Goal: Information Seeking & Learning: Compare options

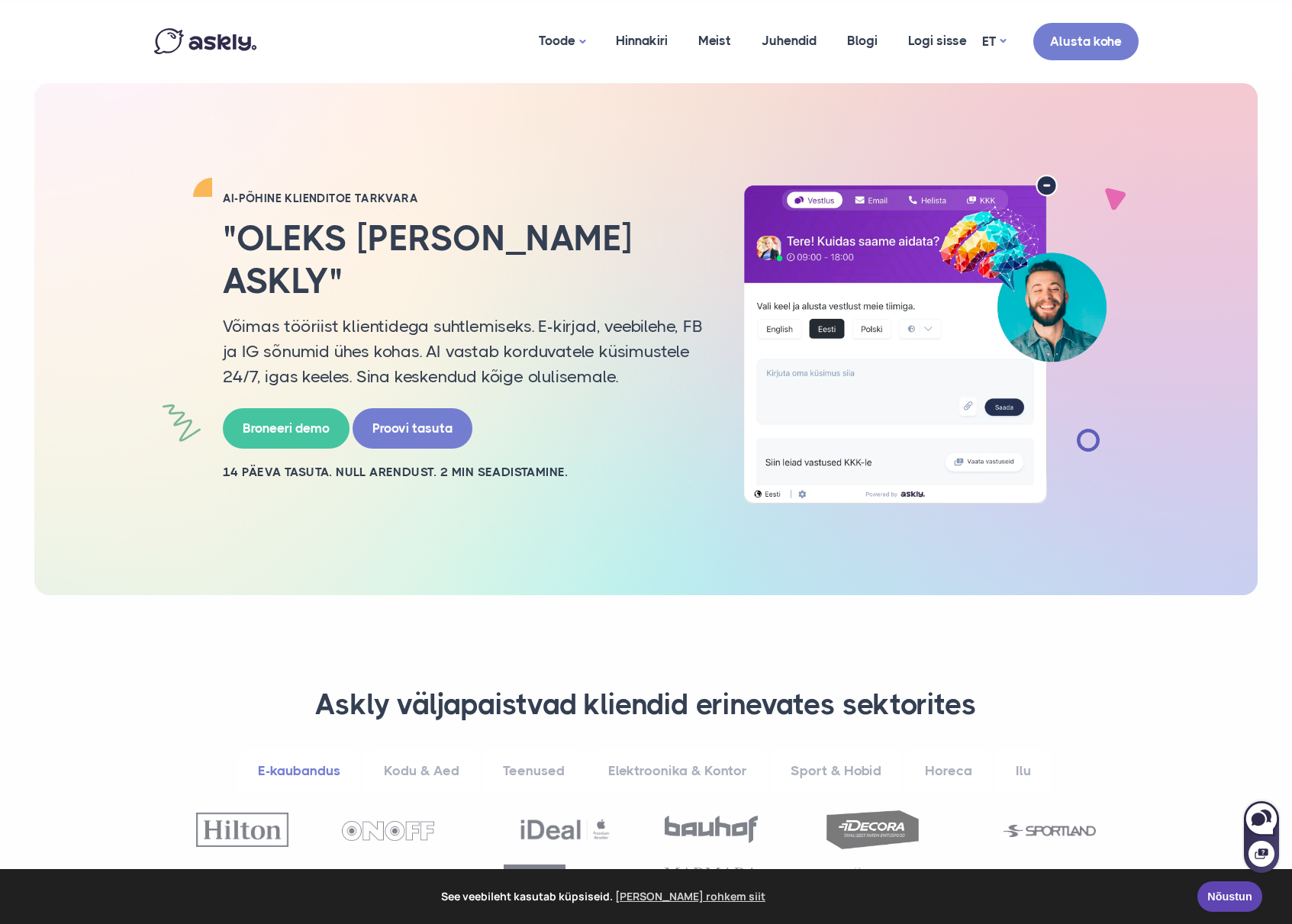
scroll to position [138, 0]
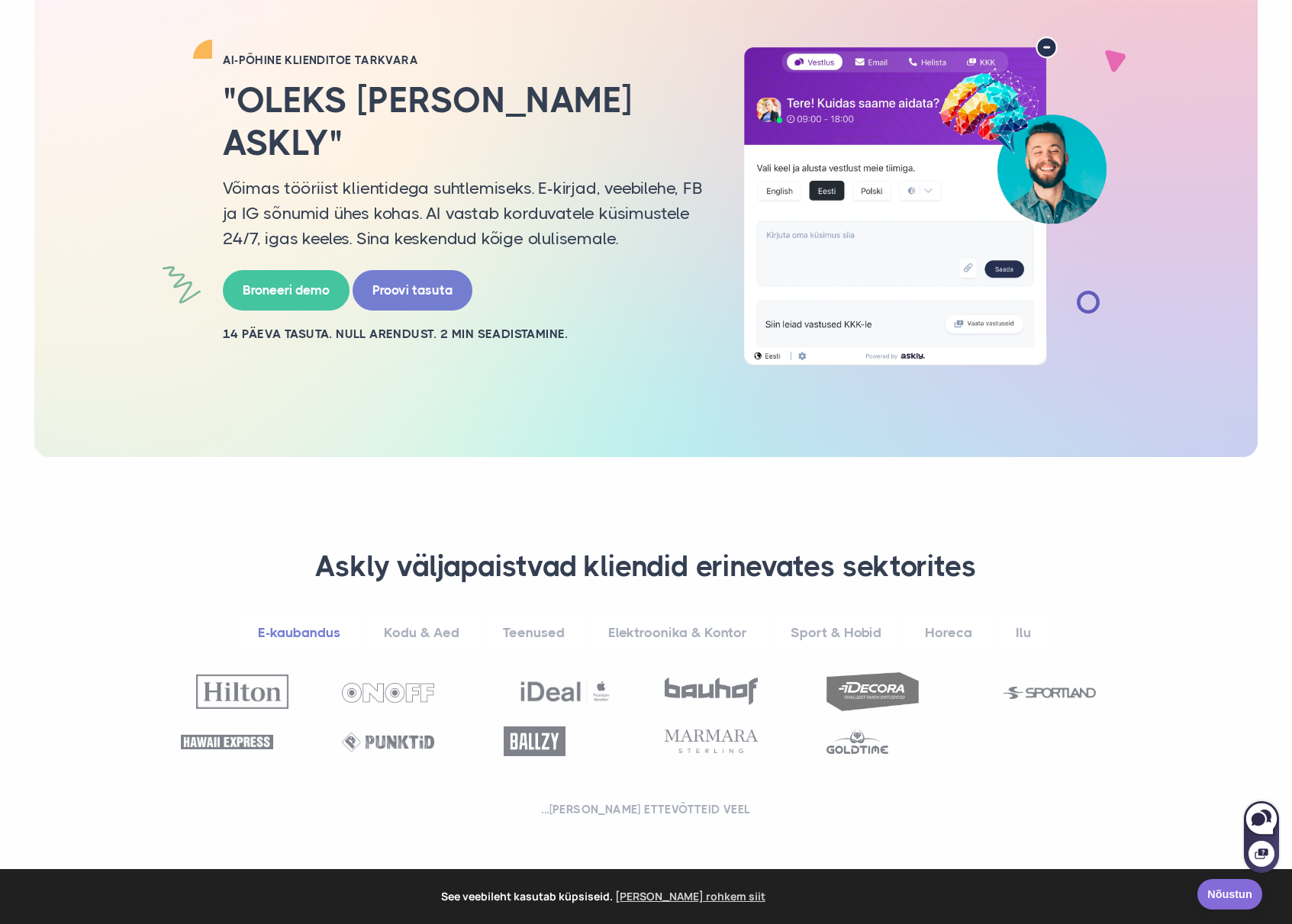
click at [1236, 897] on link "Nõustun" at bounding box center [1230, 895] width 65 height 30
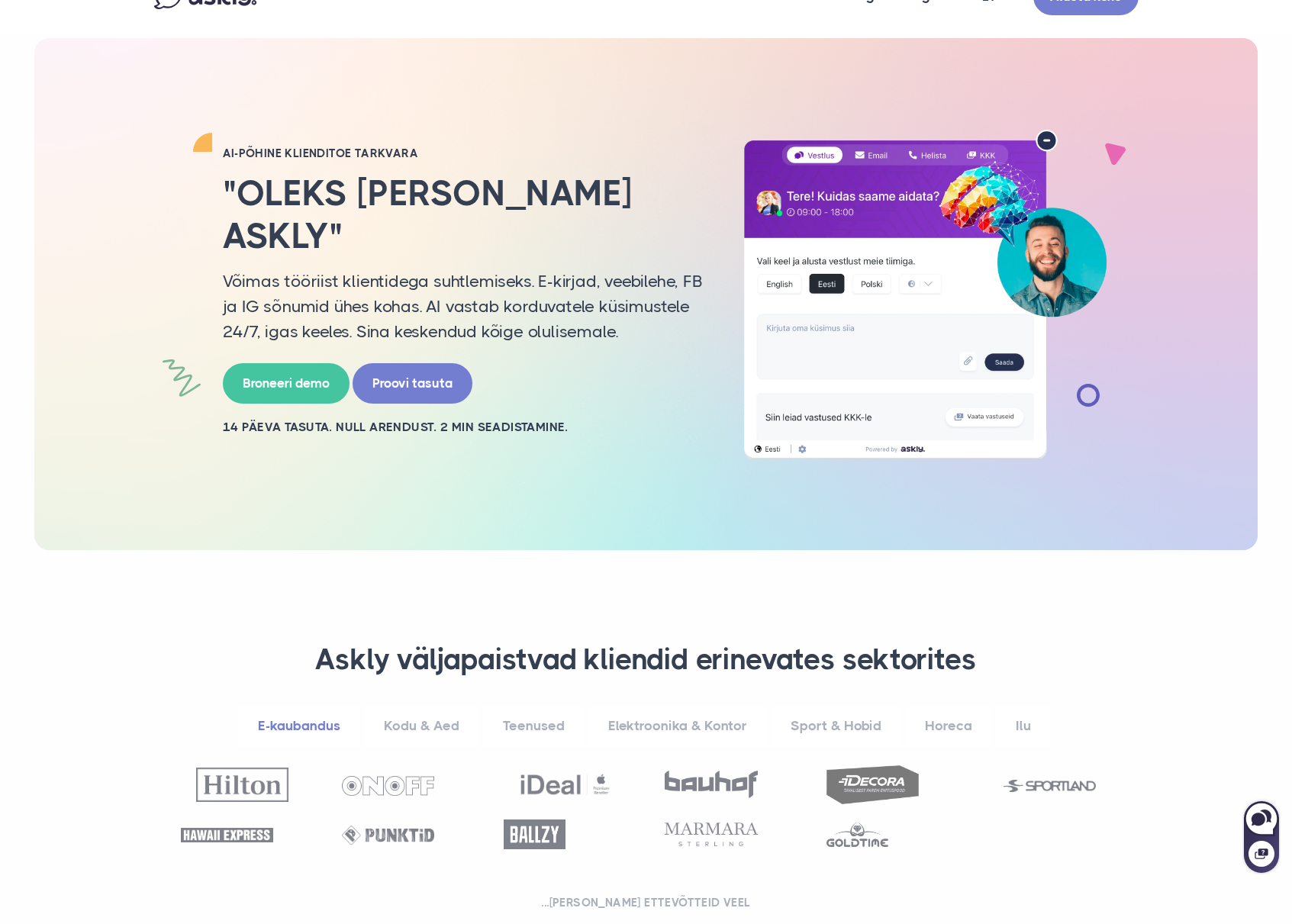
scroll to position [0, 0]
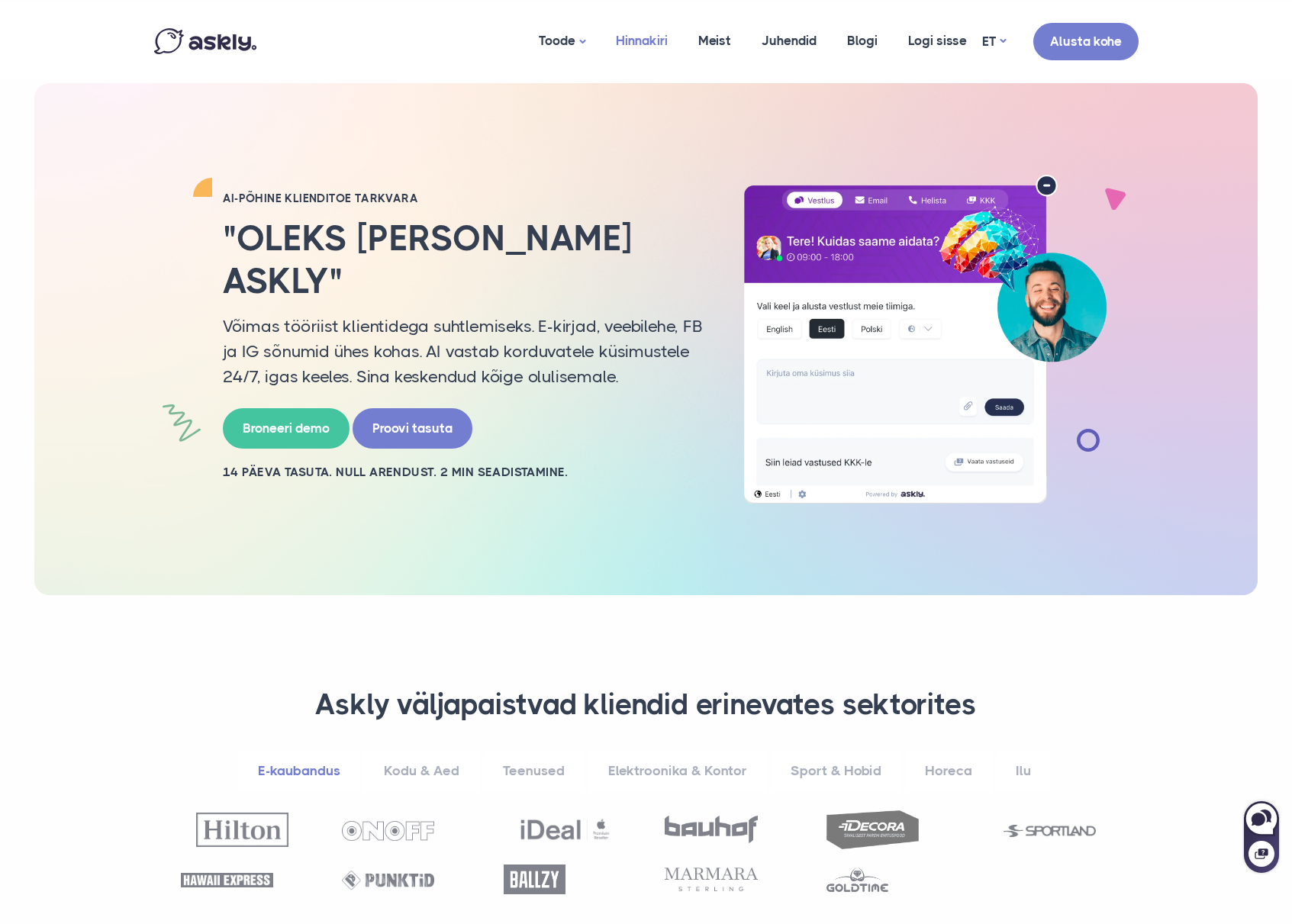
click at [654, 48] on link "Hinnakiri" at bounding box center [642, 41] width 83 height 74
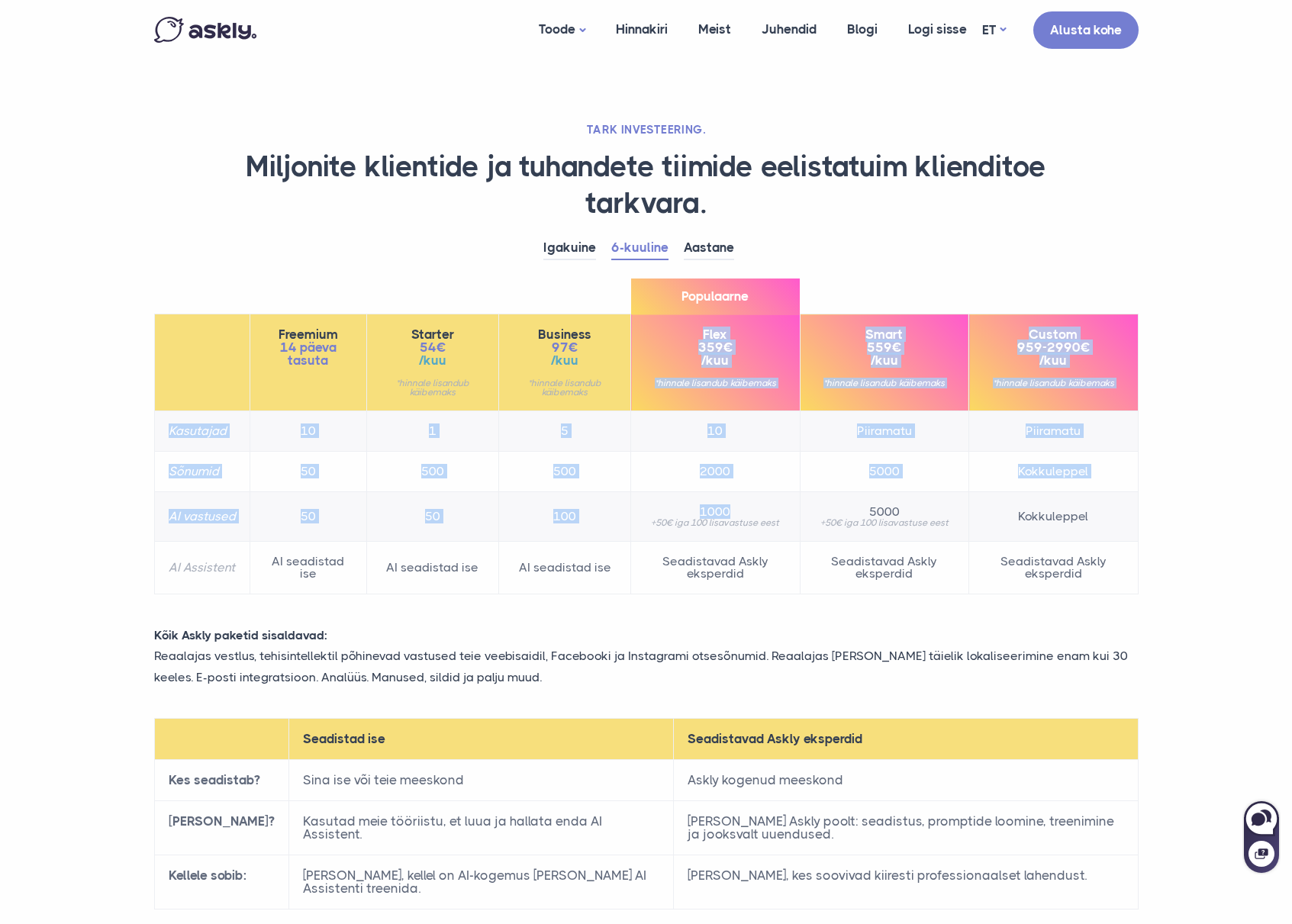
drag, startPoint x: 705, startPoint y: 332, endPoint x: 762, endPoint y: 514, distance: 190.7
click at [762, 514] on table "Freemium 14 päeva tasuta Starter 54€ /kuu *hinnale lisandub käibemaks Business …" at bounding box center [646, 453] width 984 height 281
click at [762, 514] on span "1000" at bounding box center [715, 511] width 141 height 12
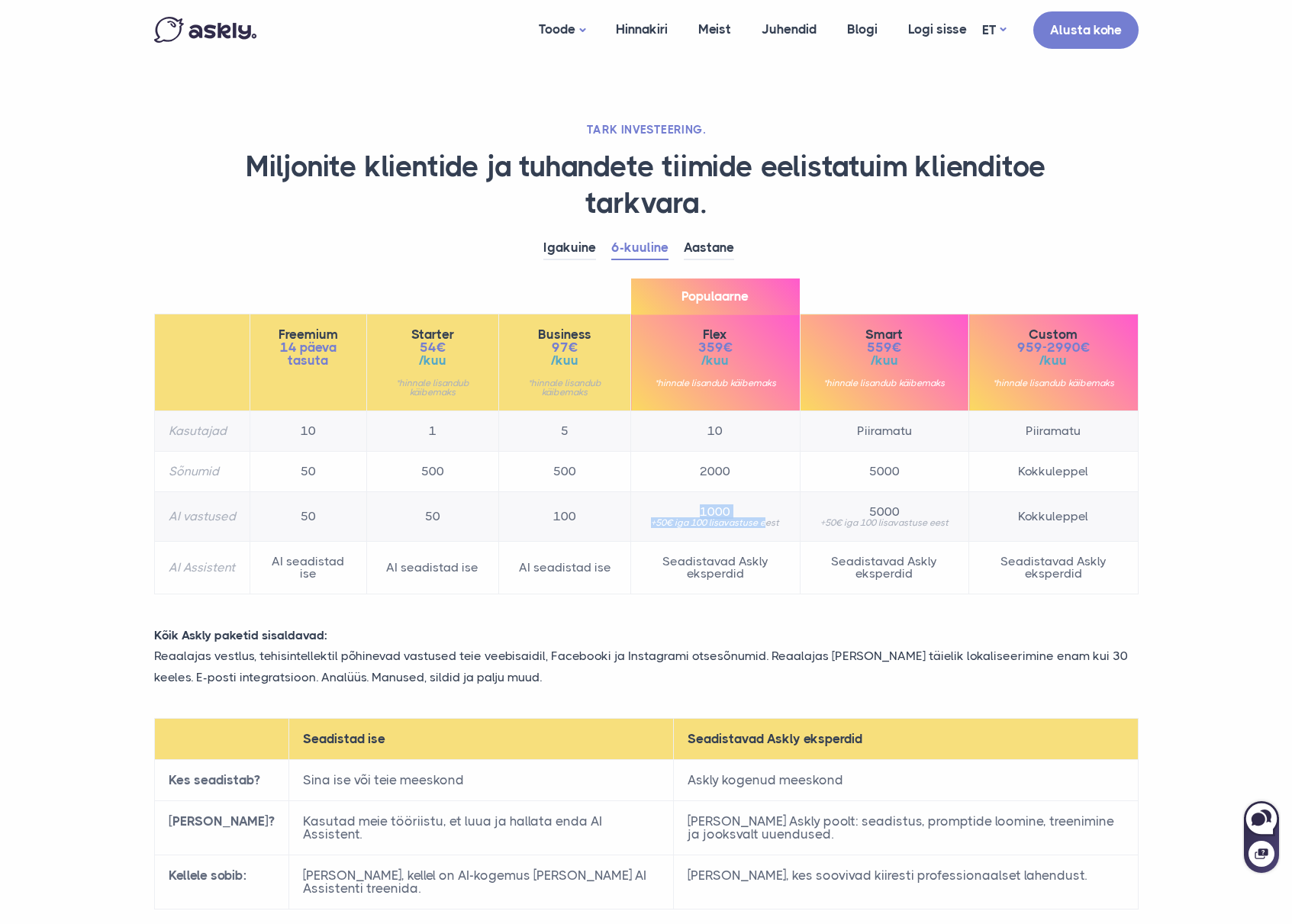
drag, startPoint x: 747, startPoint y: 517, endPoint x: 690, endPoint y: 500, distance: 59.5
click at [690, 500] on td "1000 +50€ iga 100 lisavastuse eest" at bounding box center [716, 517] width 169 height 49
click at [691, 500] on td "1000 +50€ iga 100 lisavastuse eest" at bounding box center [716, 517] width 169 height 49
drag, startPoint x: 691, startPoint y: 500, endPoint x: 763, endPoint y: 531, distance: 78.4
click at [763, 531] on td "1000 +50€ iga 100 lisavastuse eest" at bounding box center [716, 517] width 169 height 49
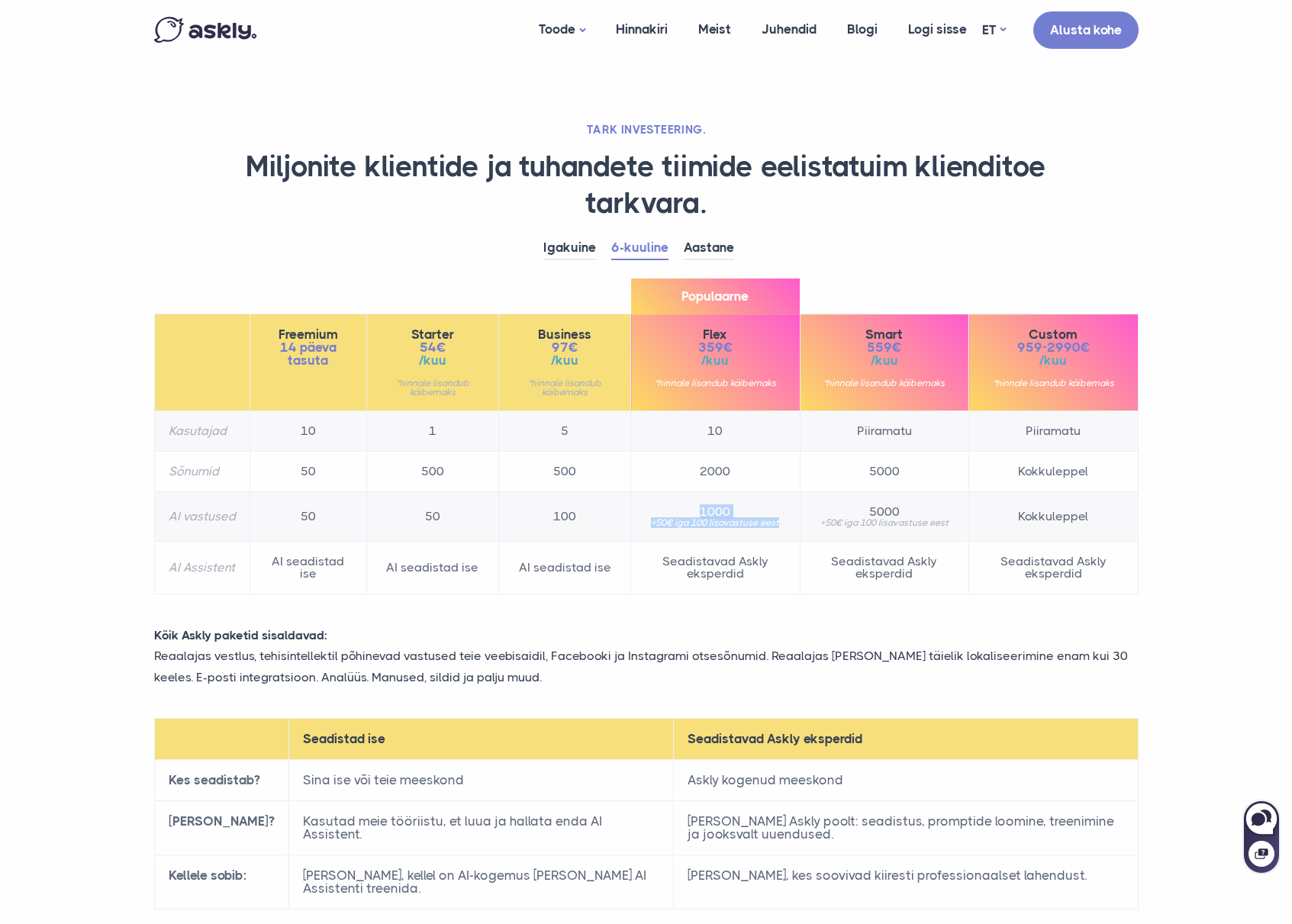
click at [763, 531] on td "1000 +50€ iga 100 lisavastuse eest" at bounding box center [716, 517] width 169 height 49
drag, startPoint x: 681, startPoint y: 305, endPoint x: 756, endPoint y: 378, distance: 104.7
click at [756, 378] on th "Populaarne Flex 359€ /kuu *hinnale lisandub käibemaks" at bounding box center [716, 363] width 169 height 97
click at [756, 379] on small "*hinnale lisandub käibemaks" at bounding box center [715, 383] width 141 height 10
drag, startPoint x: 704, startPoint y: 329, endPoint x: 780, endPoint y: 409, distance: 110.3
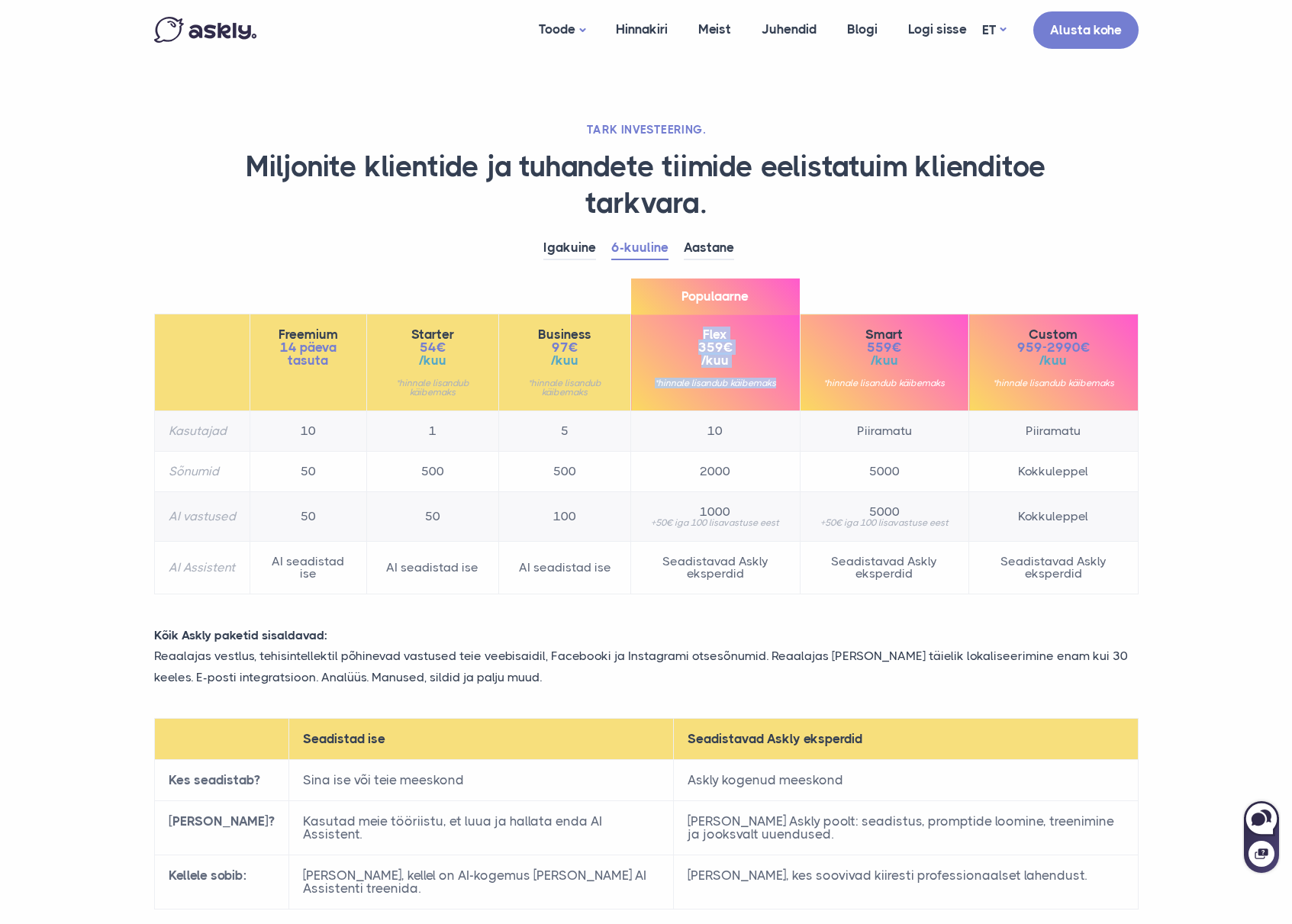
click at [780, 409] on th "Populaarne Flex 359€ /kuu *hinnale lisandub käibemaks" at bounding box center [716, 363] width 169 height 97
drag, startPoint x: 780, startPoint y: 409, endPoint x: 765, endPoint y: 421, distance: 19.2
click at [779, 409] on th "Populaarne Flex 359€ /kuu *hinnale lisandub käibemaks" at bounding box center [716, 363] width 169 height 97
drag, startPoint x: 576, startPoint y: 433, endPoint x: 778, endPoint y: 437, distance: 202.0
click at [778, 437] on tr "Kasutajad 10 1 5 10 Piiramatu Piiramatu" at bounding box center [646, 431] width 984 height 41
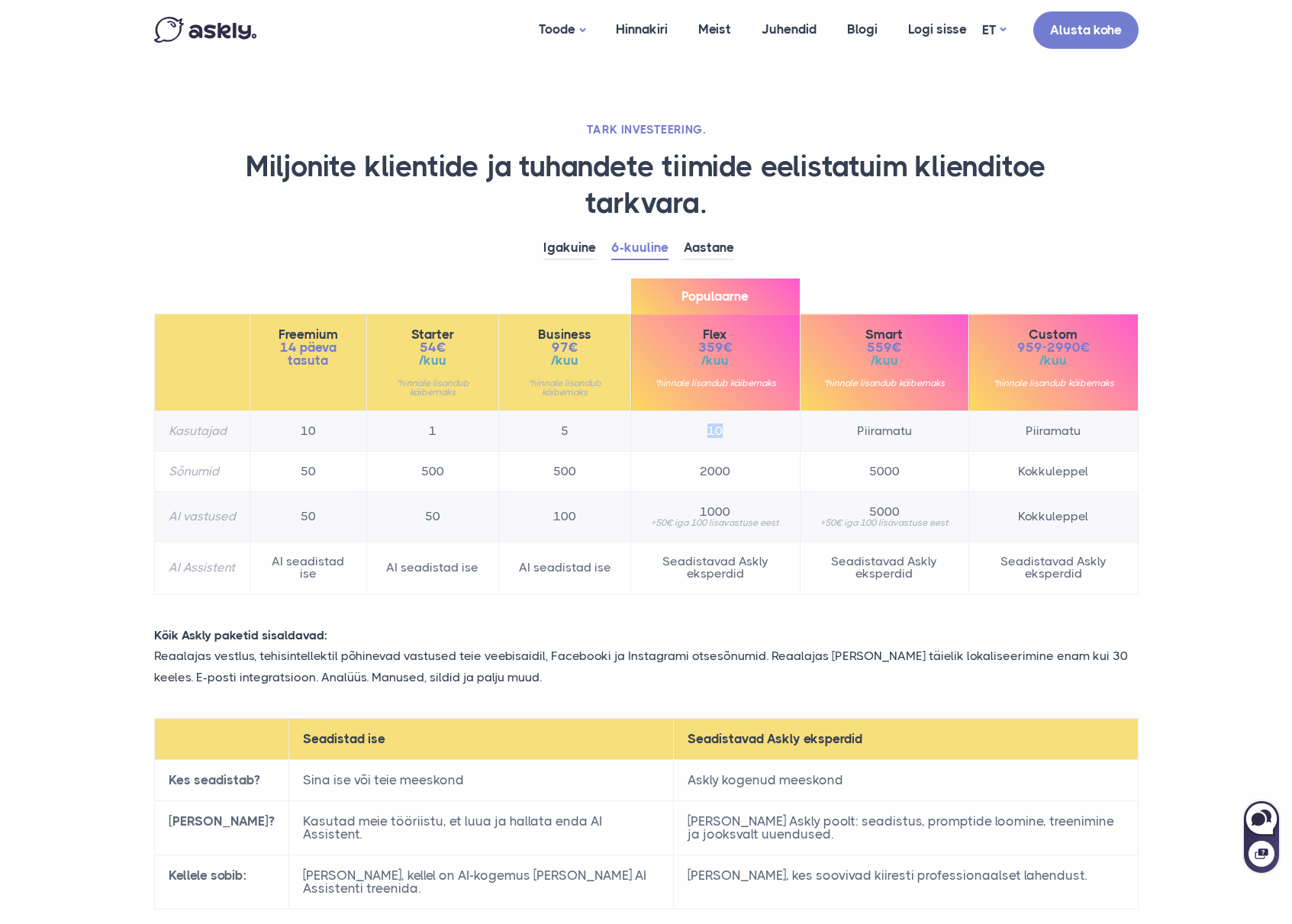
click at [778, 437] on td "10" at bounding box center [716, 431] width 169 height 41
drag, startPoint x: 743, startPoint y: 477, endPoint x: 701, endPoint y: 474, distance: 42.1
click at [701, 474] on td "2000" at bounding box center [716, 472] width 169 height 41
drag, startPoint x: 694, startPoint y: 508, endPoint x: 787, endPoint y: 522, distance: 94.0
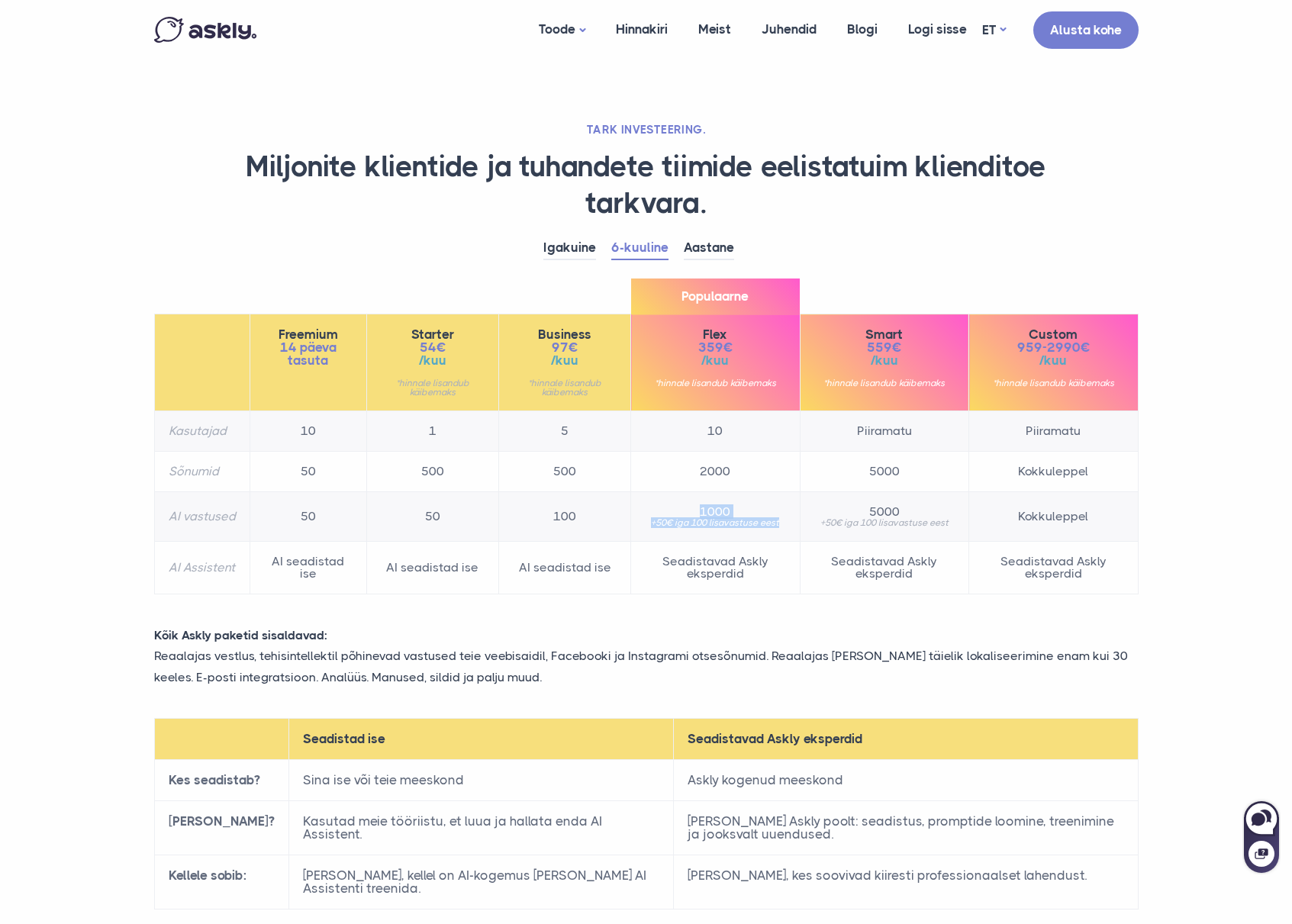
click at [787, 522] on td "1000 +50€ iga 100 lisavastuse eest" at bounding box center [716, 517] width 169 height 49
drag, startPoint x: 787, startPoint y: 522, endPoint x: 680, endPoint y: 507, distance: 108.0
click at [680, 507] on td "1000 +50€ iga 100 lisavastuse eest" at bounding box center [716, 517] width 169 height 49
click at [680, 507] on span "1000" at bounding box center [715, 511] width 141 height 12
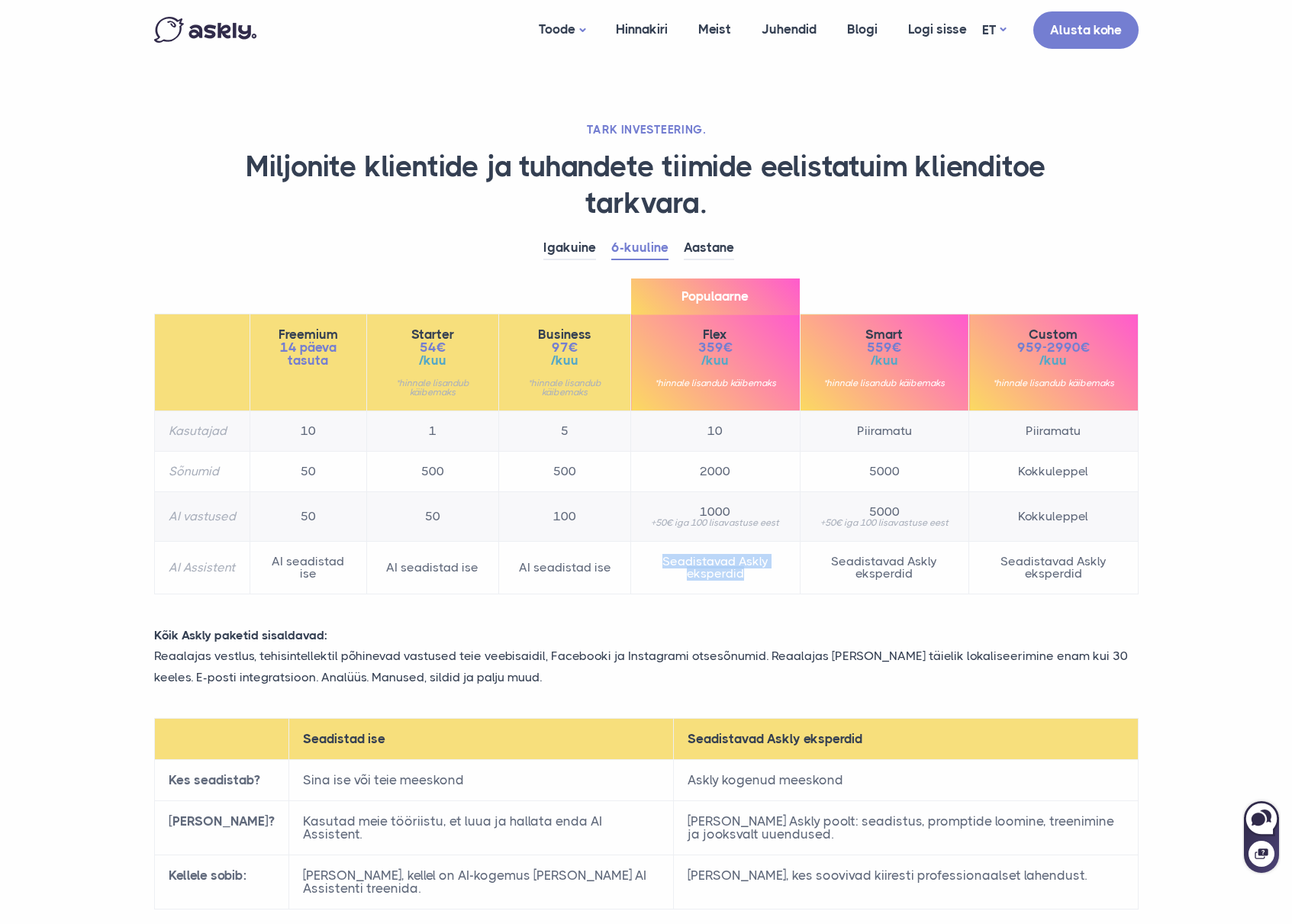
drag, startPoint x: 666, startPoint y: 557, endPoint x: 782, endPoint y: 582, distance: 118.7
click at [782, 582] on td "Seadistavad Askly eksperdid" at bounding box center [716, 568] width 169 height 52
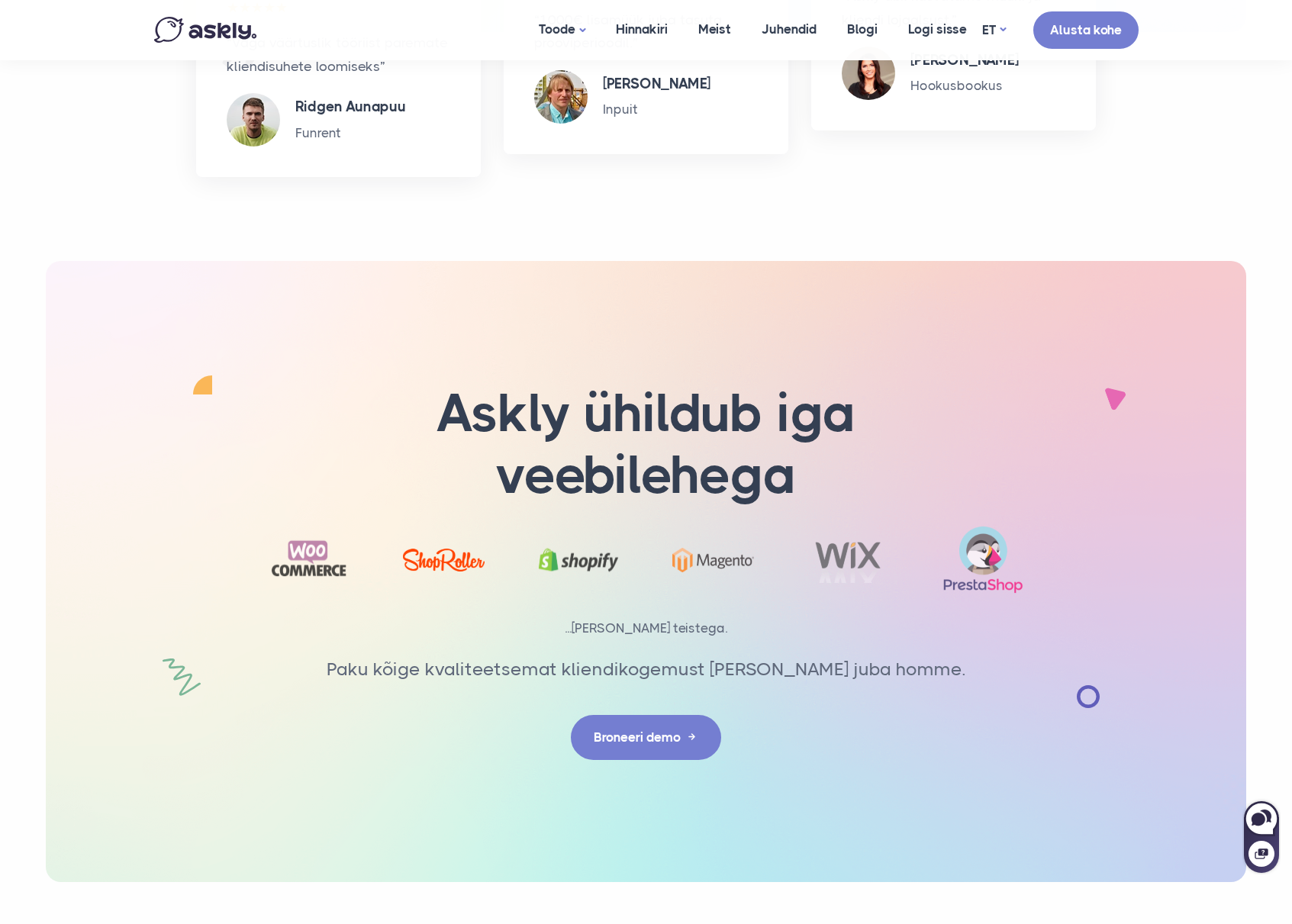
scroll to position [2299, 0]
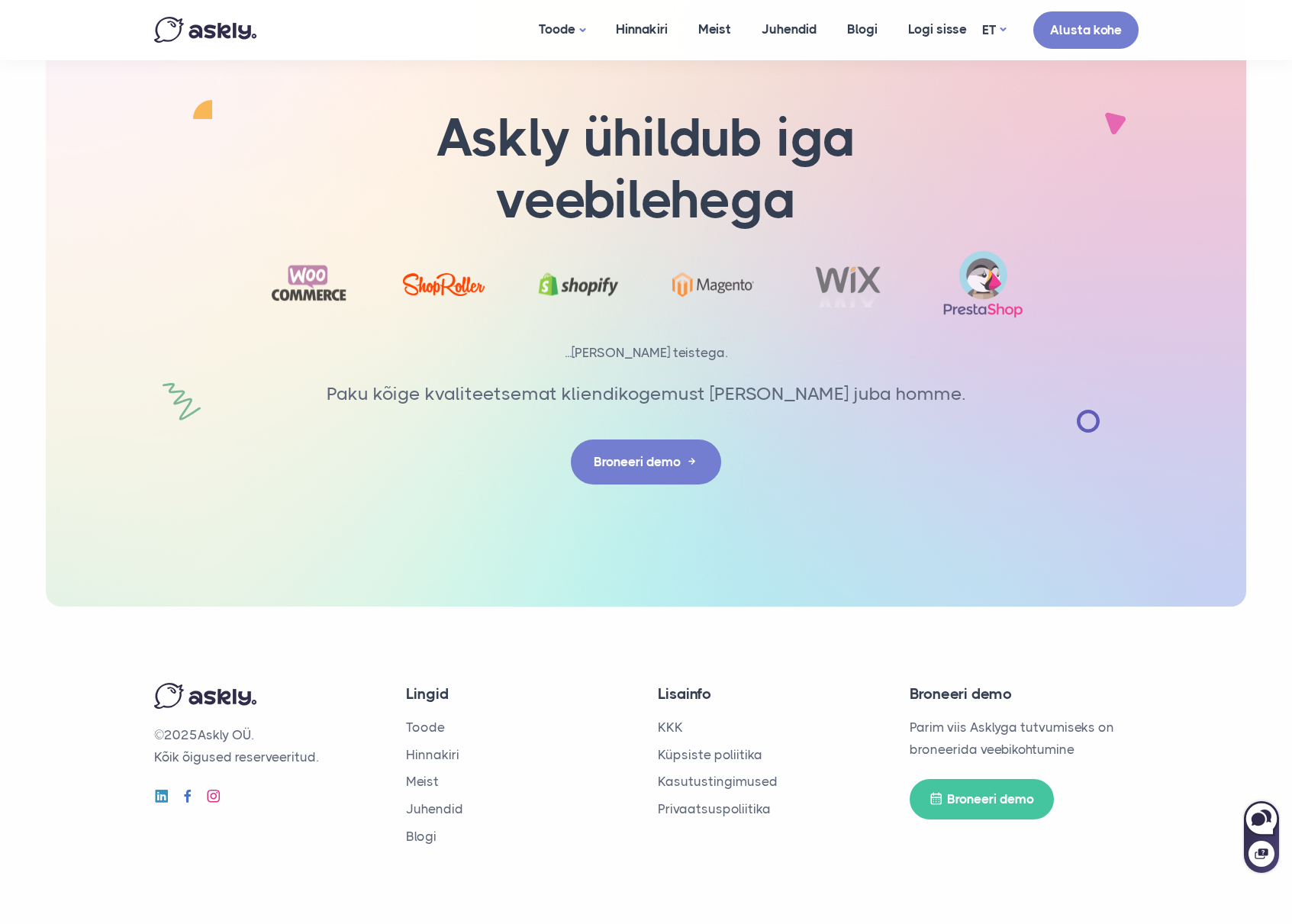
drag, startPoint x: 289, startPoint y: 732, endPoint x: 214, endPoint y: 728, distance: 75.1
click at [214, 728] on p "© 2025 Askly OÜ. Kõik õigused reserveeritud." at bounding box center [269, 747] width 229 height 45
drag, startPoint x: 206, startPoint y: 732, endPoint x: 257, endPoint y: 736, distance: 51.2
click at [257, 736] on p "© 2025 Askly OÜ. Kõik õigused reserveeritud." at bounding box center [269, 747] width 229 height 45
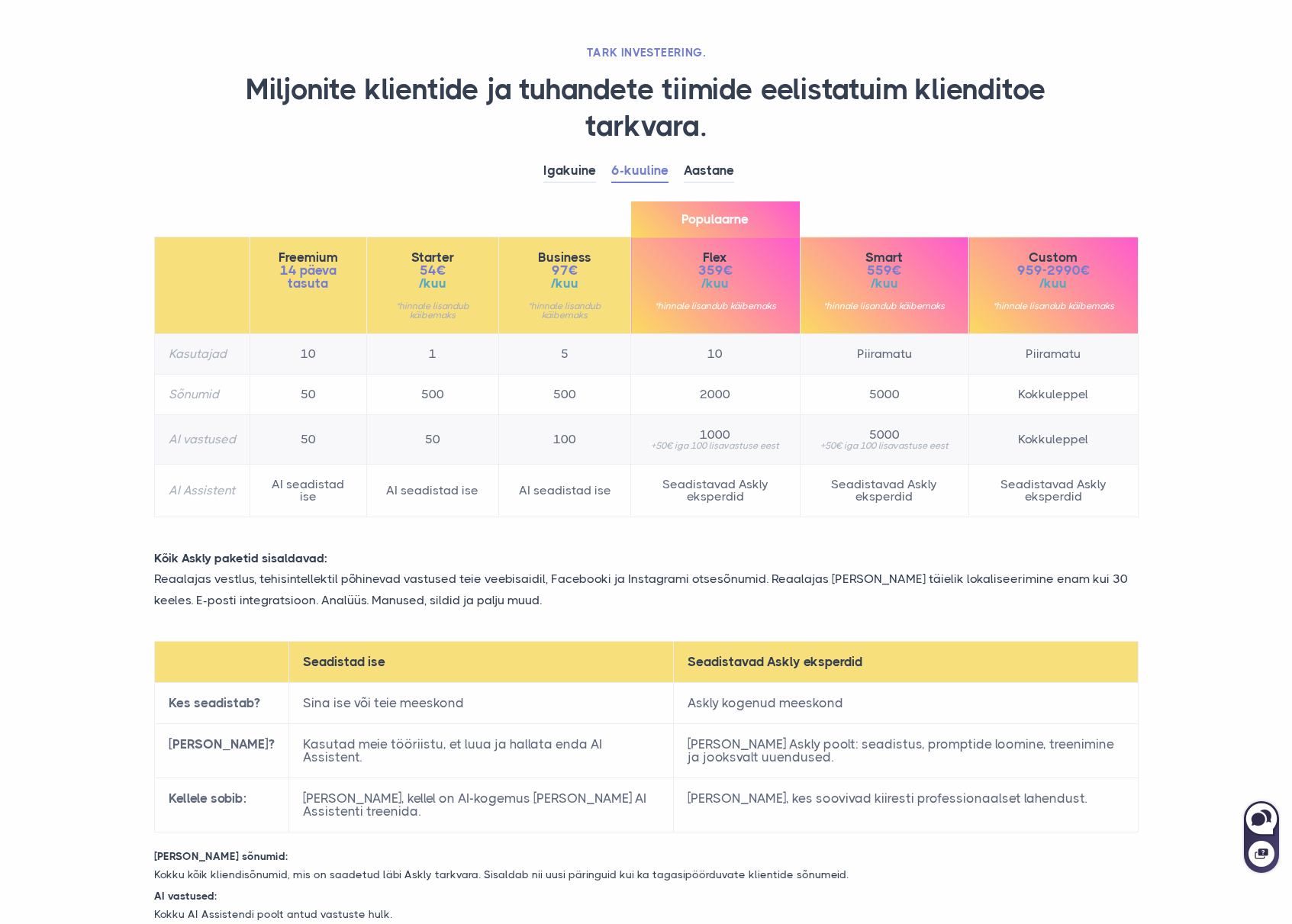
scroll to position [0, 0]
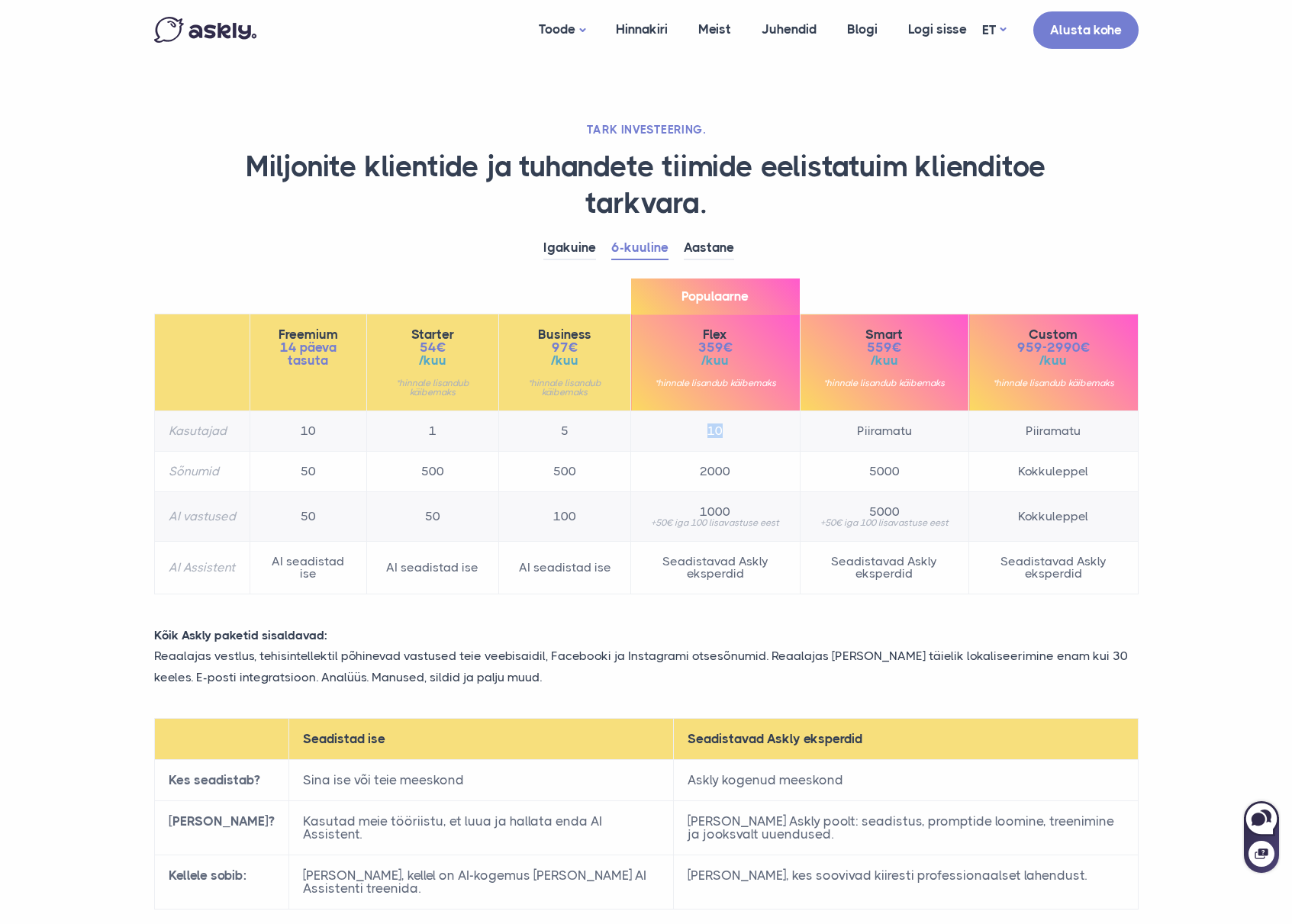
drag, startPoint x: 708, startPoint y: 428, endPoint x: 731, endPoint y: 436, distance: 24.4
click at [731, 436] on td "10" at bounding box center [716, 431] width 169 height 41
drag, startPoint x: 744, startPoint y: 472, endPoint x: 665, endPoint y: 476, distance: 79.1
click at [665, 476] on td "2000" at bounding box center [716, 472] width 169 height 41
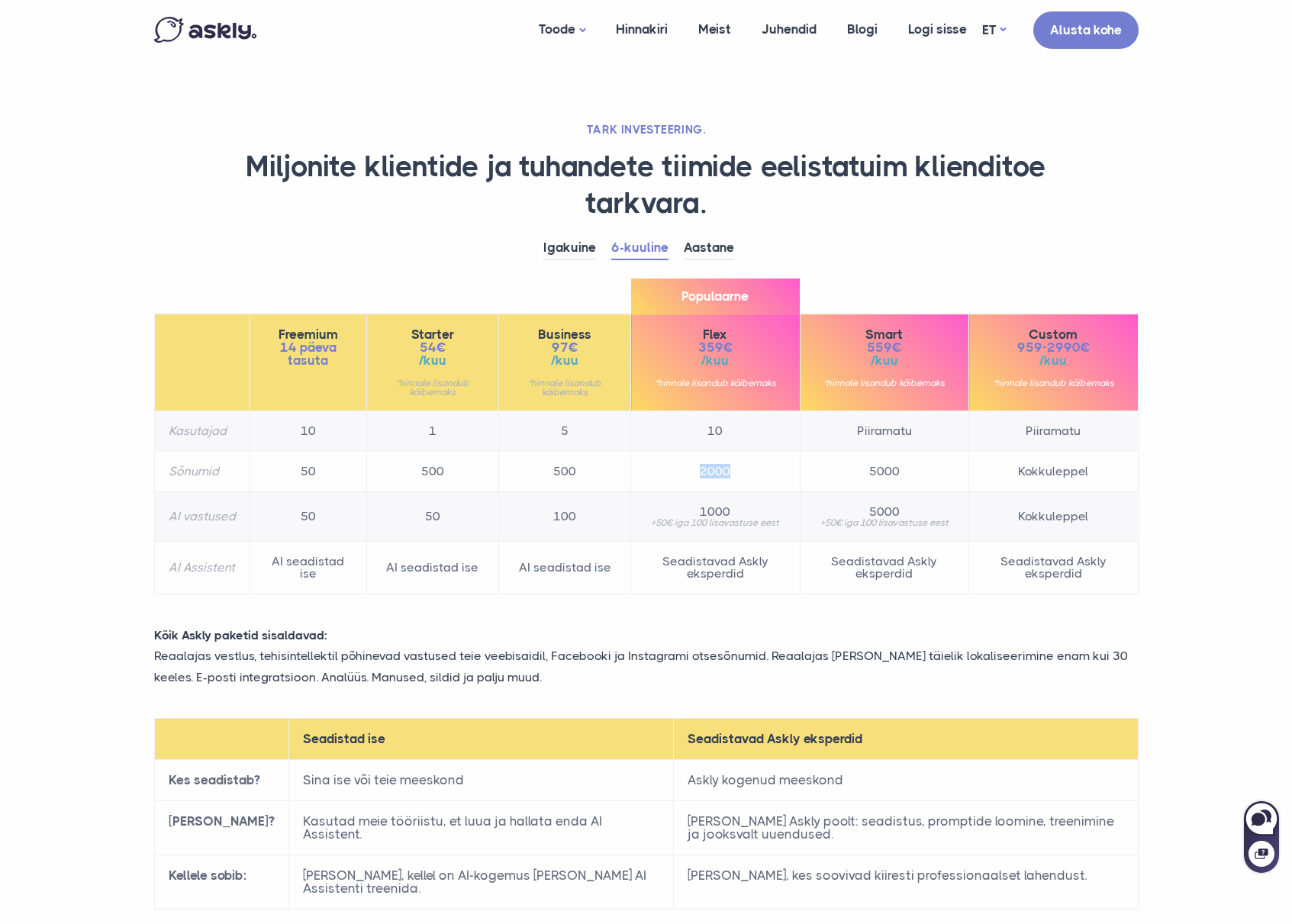
click at [665, 476] on td "2000" at bounding box center [716, 472] width 169 height 41
drag, startPoint x: 744, startPoint y: 514, endPoint x: 776, endPoint y: 511, distance: 32.1
click at [778, 515] on span "1000" at bounding box center [715, 511] width 141 height 12
click at [776, 508] on span "1000" at bounding box center [715, 511] width 141 height 12
drag, startPoint x: 704, startPoint y: 339, endPoint x: 731, endPoint y: 363, distance: 36.1
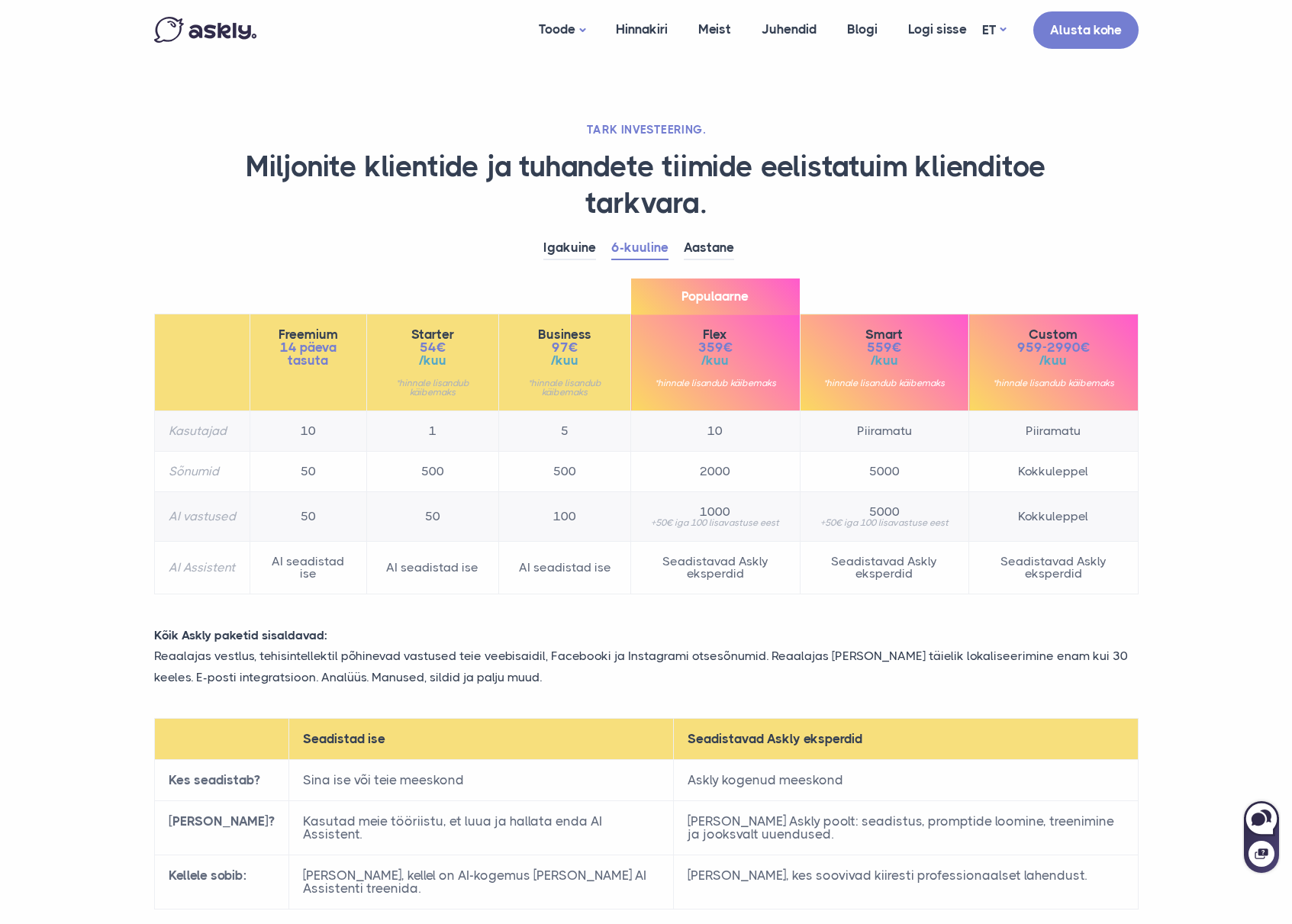
click at [732, 367] on div "Flex 359€ /kuu *hinnale lisandub käibemaks" at bounding box center [715, 358] width 141 height 60
drag, startPoint x: 705, startPoint y: 348, endPoint x: 691, endPoint y: 337, distance: 17.8
click at [691, 337] on div "Flex 359€ /kuu *hinnale lisandub käibemaks" at bounding box center [715, 358] width 141 height 60
copy div "Flex 359€ /kuu"
click at [560, 249] on link "Igakuine" at bounding box center [569, 249] width 52 height 24
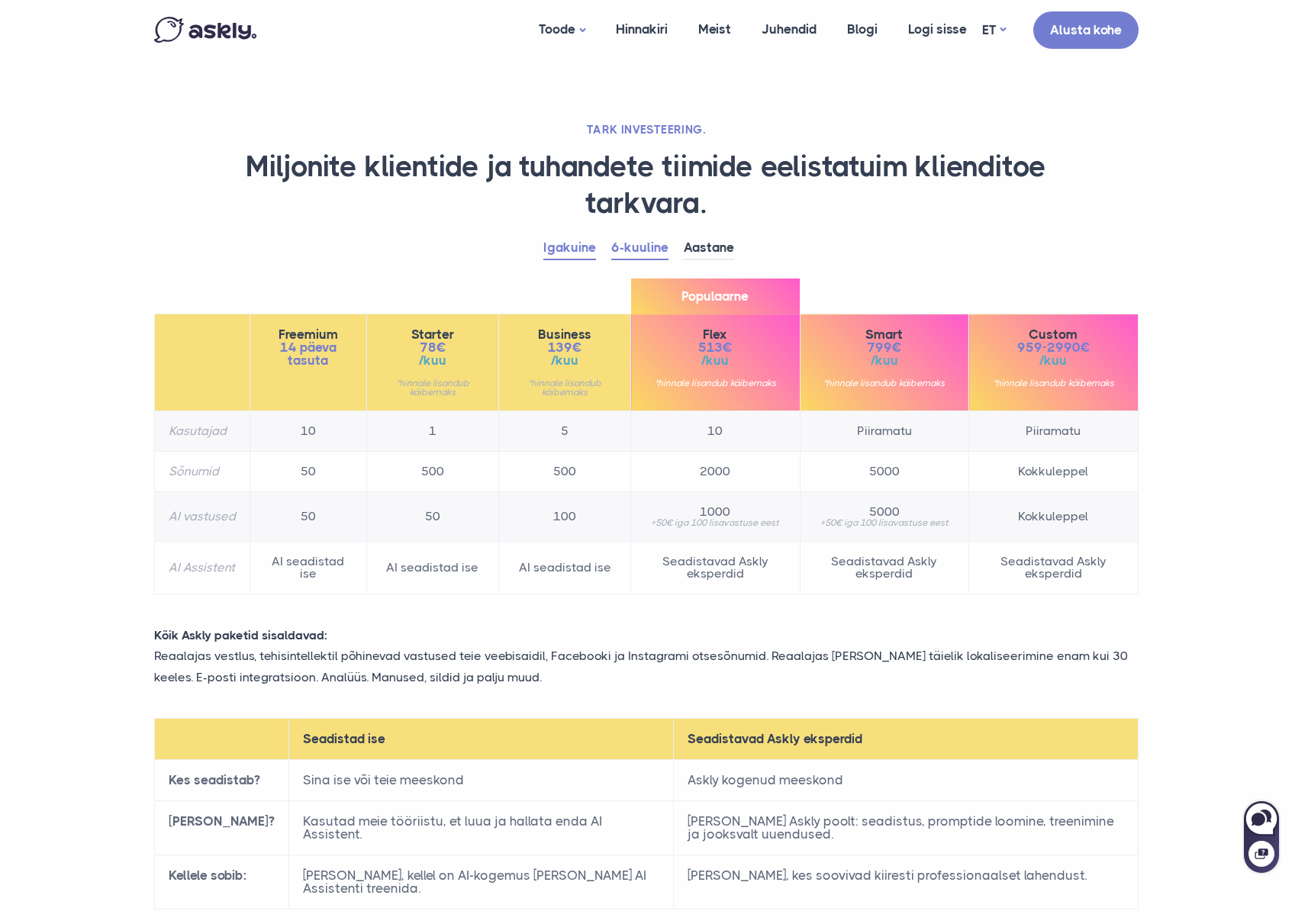
click at [615, 250] on link "6-kuuline" at bounding box center [640, 249] width 57 height 24
click at [557, 258] on link "Igakuine" at bounding box center [569, 249] width 52 height 24
click at [990, 49] on ul "EN PL" at bounding box center [993, 85] width 61 height 73
click at [655, 586] on td "Seadistavad Askly eksperdid" at bounding box center [716, 568] width 169 height 52
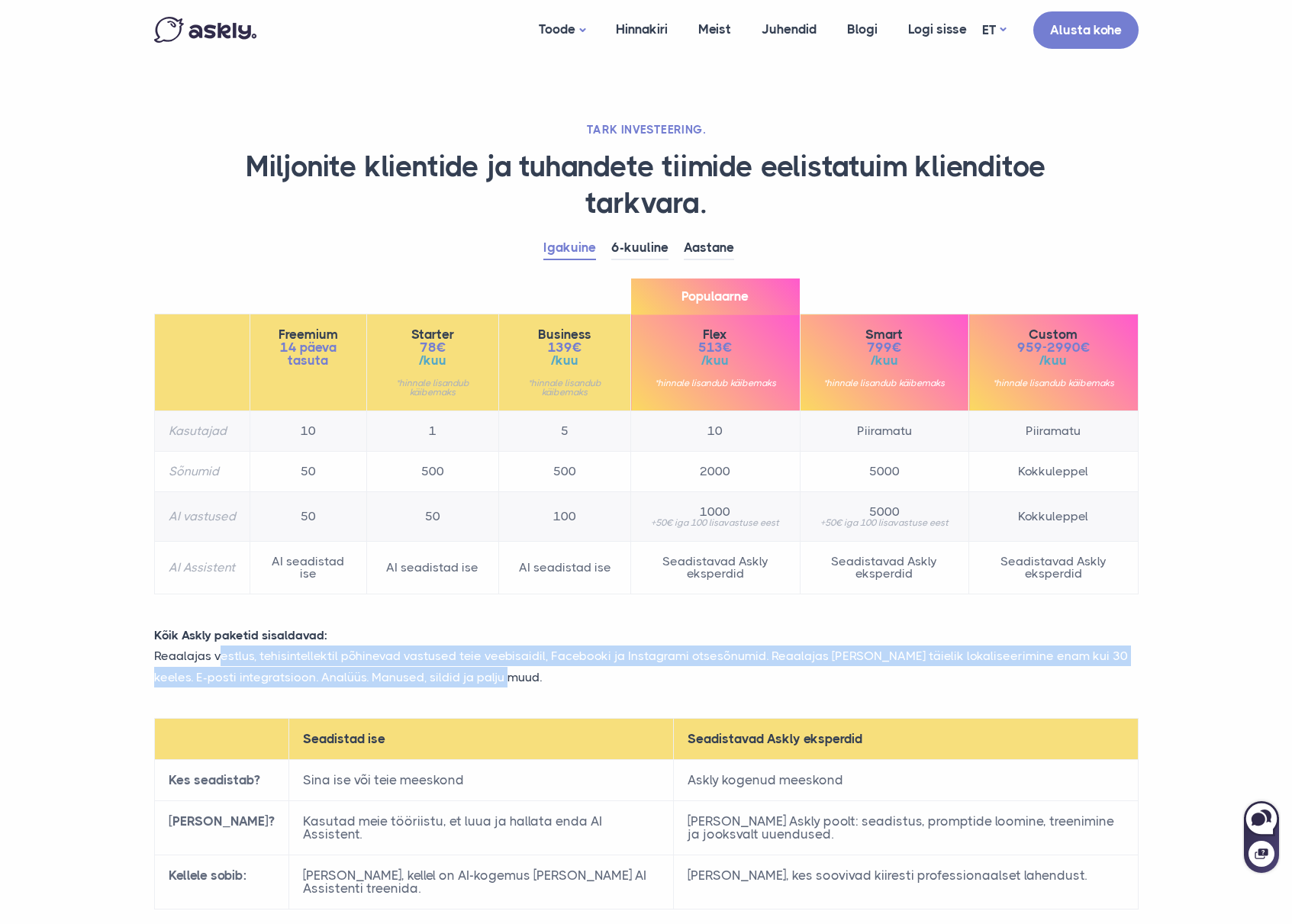
drag, startPoint x: 221, startPoint y: 665, endPoint x: 517, endPoint y: 674, distance: 296.1
click at [517, 674] on p "Reaalajas vestlus, tehisintellektil põhinevad vastused teie veebisaidil, Facebo…" at bounding box center [646, 666] width 1007 height 41
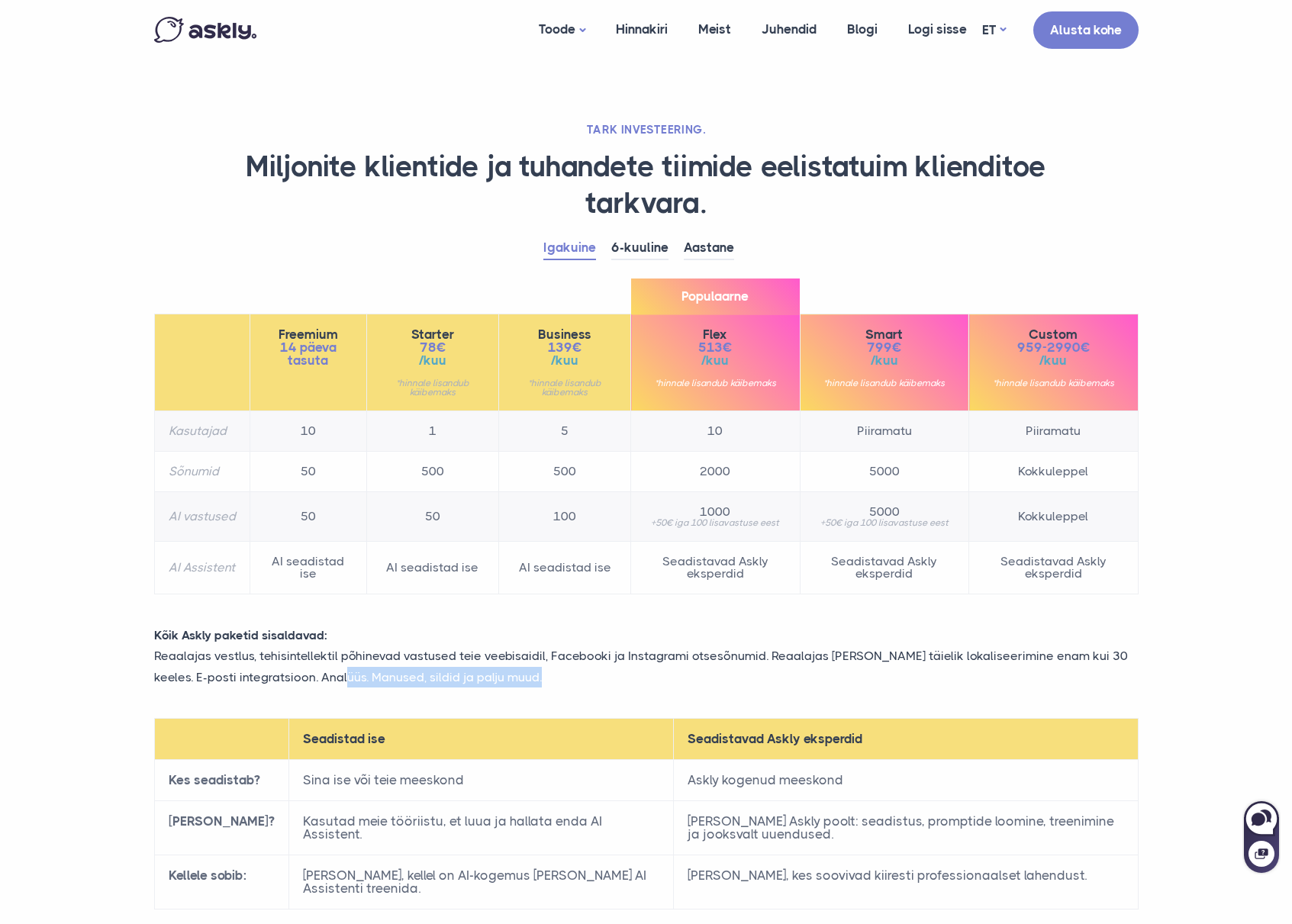
drag, startPoint x: 517, startPoint y: 674, endPoint x: 339, endPoint y: 668, distance: 178.1
click at [339, 668] on p "Reaalajas vestlus, tehisintellektil põhinevad vastused teie veebisaidil, Facebo…" at bounding box center [646, 666] width 1007 height 41
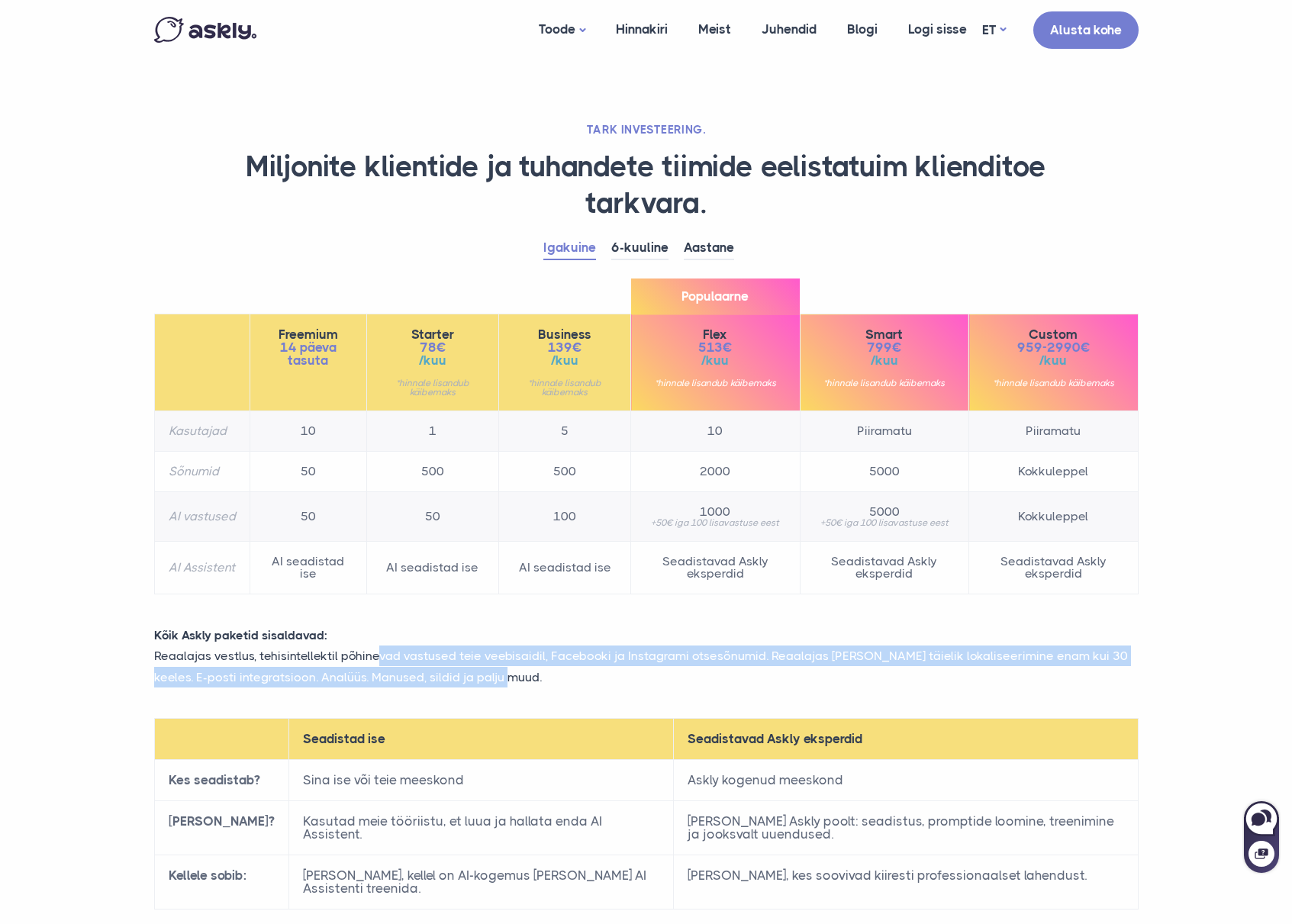
drag, startPoint x: 446, startPoint y: 658, endPoint x: 561, endPoint y: 677, distance: 116.6
click at [561, 677] on p "Reaalajas vestlus, tehisintellektil põhinevad vastused teie veebisaidil, Facebo…" at bounding box center [646, 666] width 1007 height 41
drag, startPoint x: 538, startPoint y: 653, endPoint x: 671, endPoint y: 685, distance: 136.8
click at [671, 685] on p "Reaalajas vestlus, tehisintellektil põhinevad vastused teie veebisaidil, Facebo…" at bounding box center [646, 666] width 1007 height 41
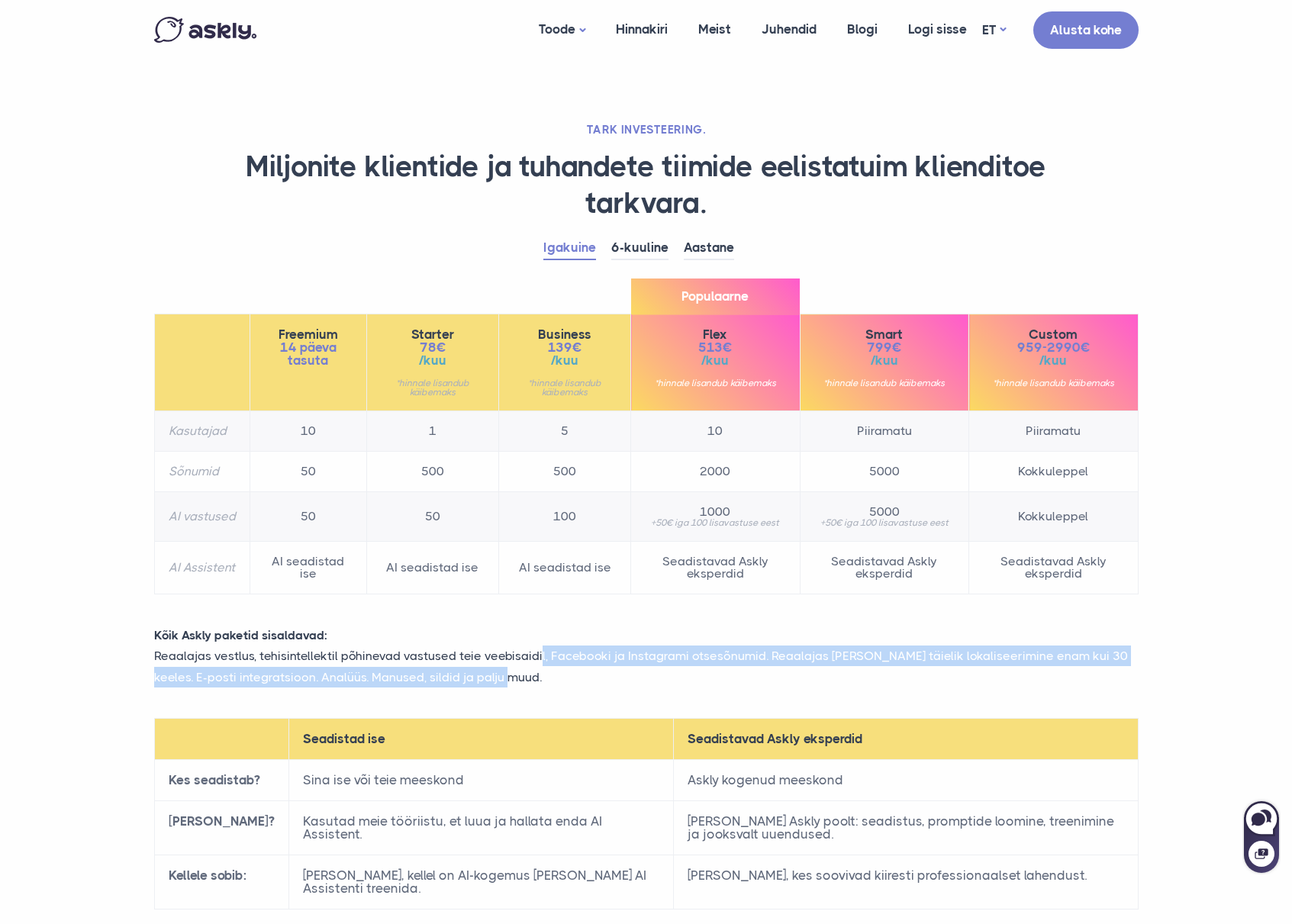
click at [671, 685] on p "Reaalajas vestlus, tehisintellektil põhinevad vastused teie veebisaidil, Facebo…" at bounding box center [646, 666] width 1007 height 41
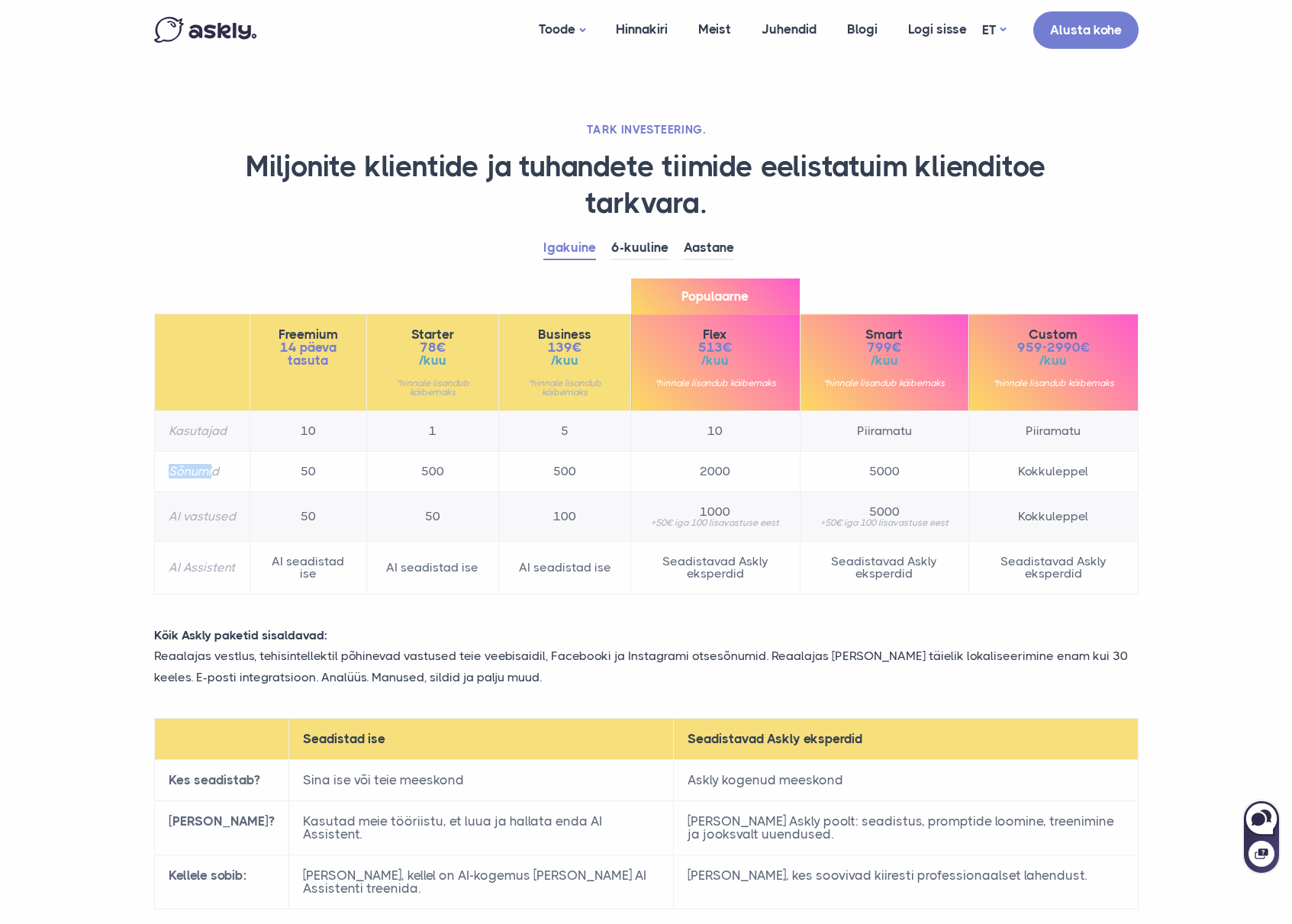
drag, startPoint x: 163, startPoint y: 468, endPoint x: 210, endPoint y: 476, distance: 47.7
click at [210, 476] on th "Sõnumid" at bounding box center [202, 472] width 95 height 41
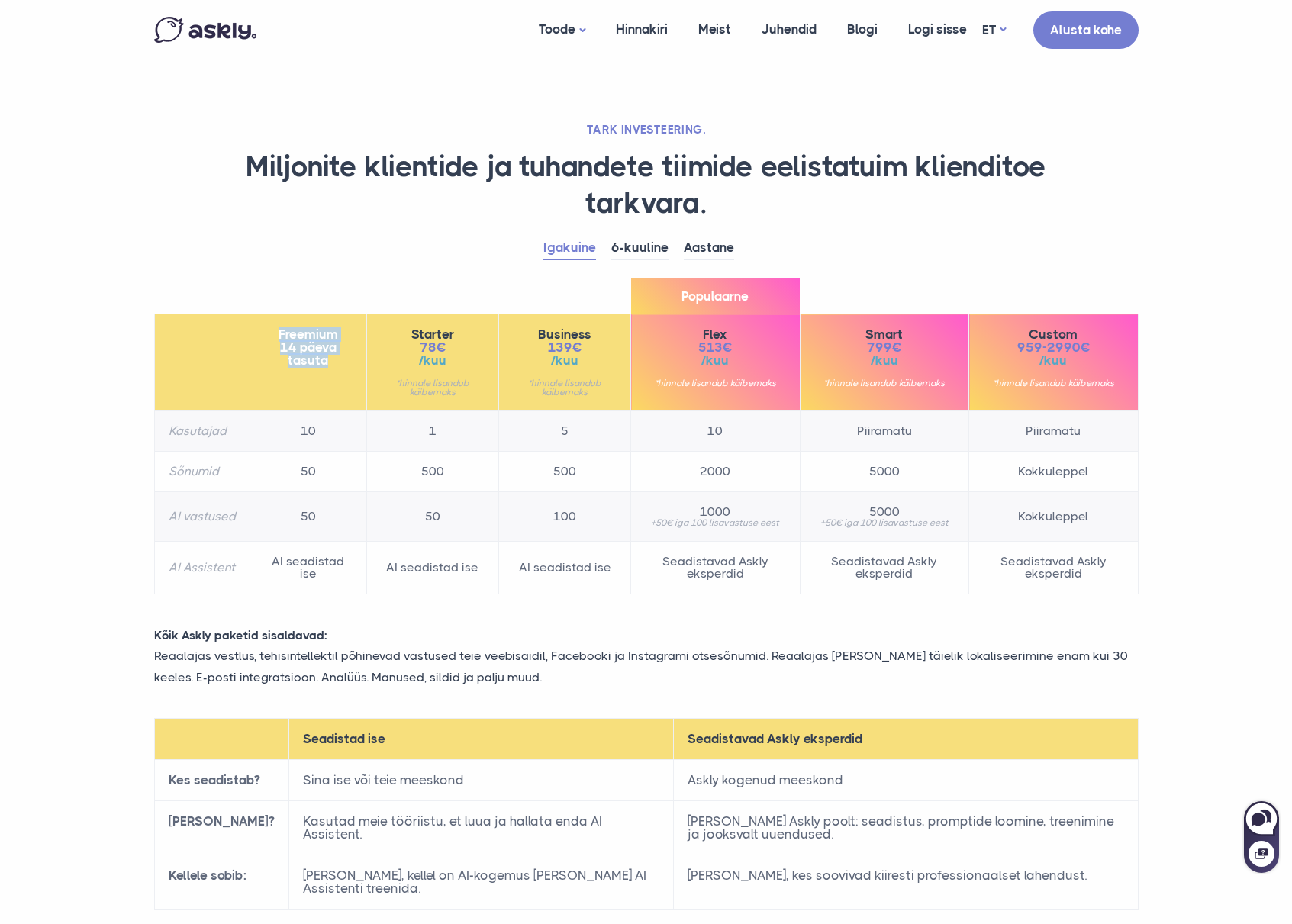
drag, startPoint x: 270, startPoint y: 334, endPoint x: 332, endPoint y: 364, distance: 68.9
click at [332, 364] on div "Freemium 14 päeva tasuta" at bounding box center [308, 347] width 88 height 39
click at [332, 364] on span "14 päeva tasuta" at bounding box center [308, 354] width 88 height 26
drag, startPoint x: 312, startPoint y: 475, endPoint x: 165, endPoint y: 473, distance: 147.0
click at [165, 473] on tr "Sõnumid 50 500 500 2000 5000 Kokkuleppel" at bounding box center [646, 472] width 984 height 41
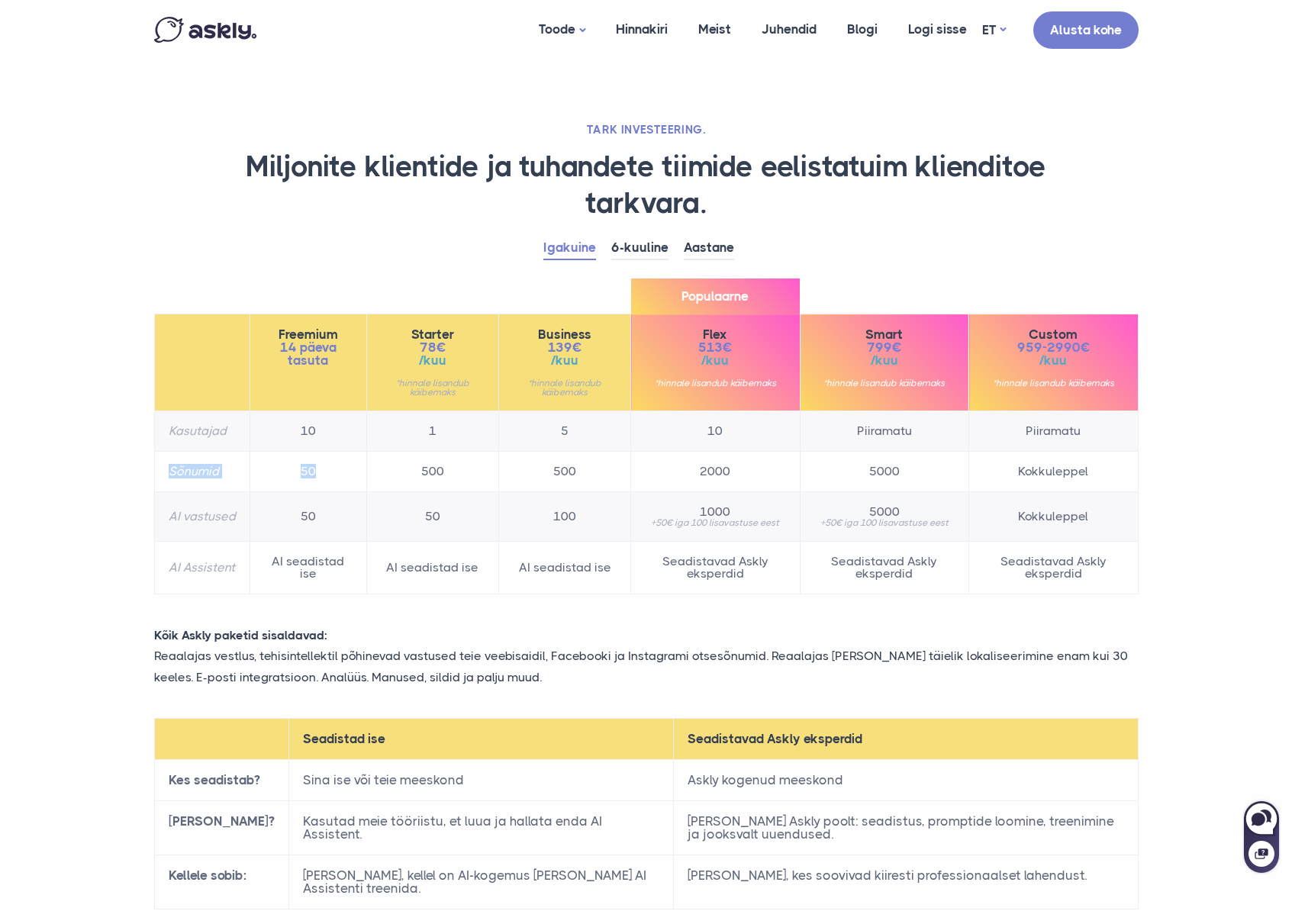
click at [165, 473] on th "Sõnumid" at bounding box center [202, 472] width 95 height 41
click at [181, 473] on th "Sõnumid" at bounding box center [202, 472] width 95 height 41
click at [994, 67] on link "EN" at bounding box center [993, 72] width 61 height 27
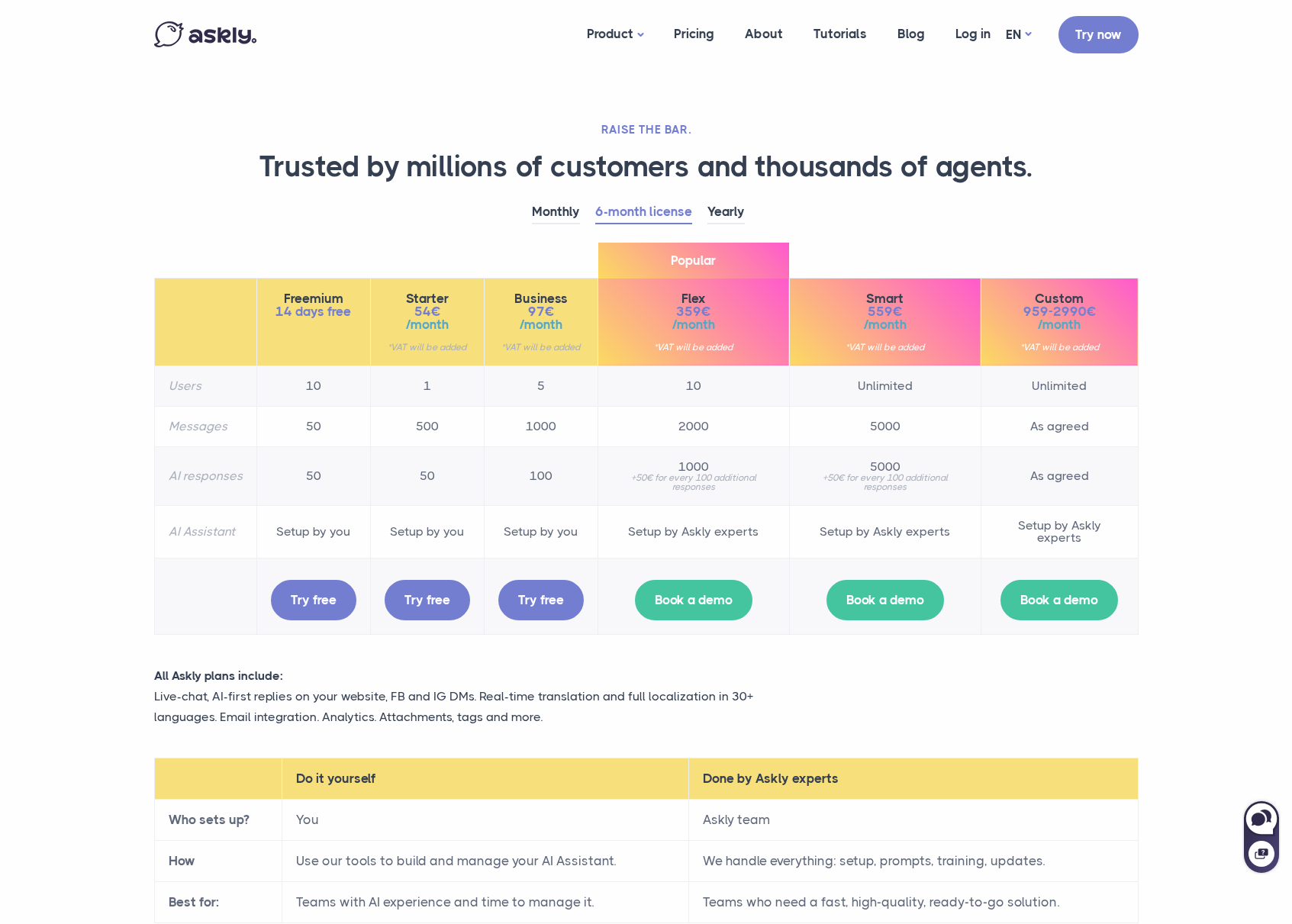
click at [213, 424] on th "Messages" at bounding box center [205, 426] width 103 height 41
click at [213, 425] on th "Messages" at bounding box center [205, 426] width 103 height 41
drag, startPoint x: 1021, startPoint y: 305, endPoint x: 1109, endPoint y: 351, distance: 99.3
click at [1109, 351] on th "Custom 959-2990€ /month *VAT will be added" at bounding box center [1059, 321] width 157 height 87
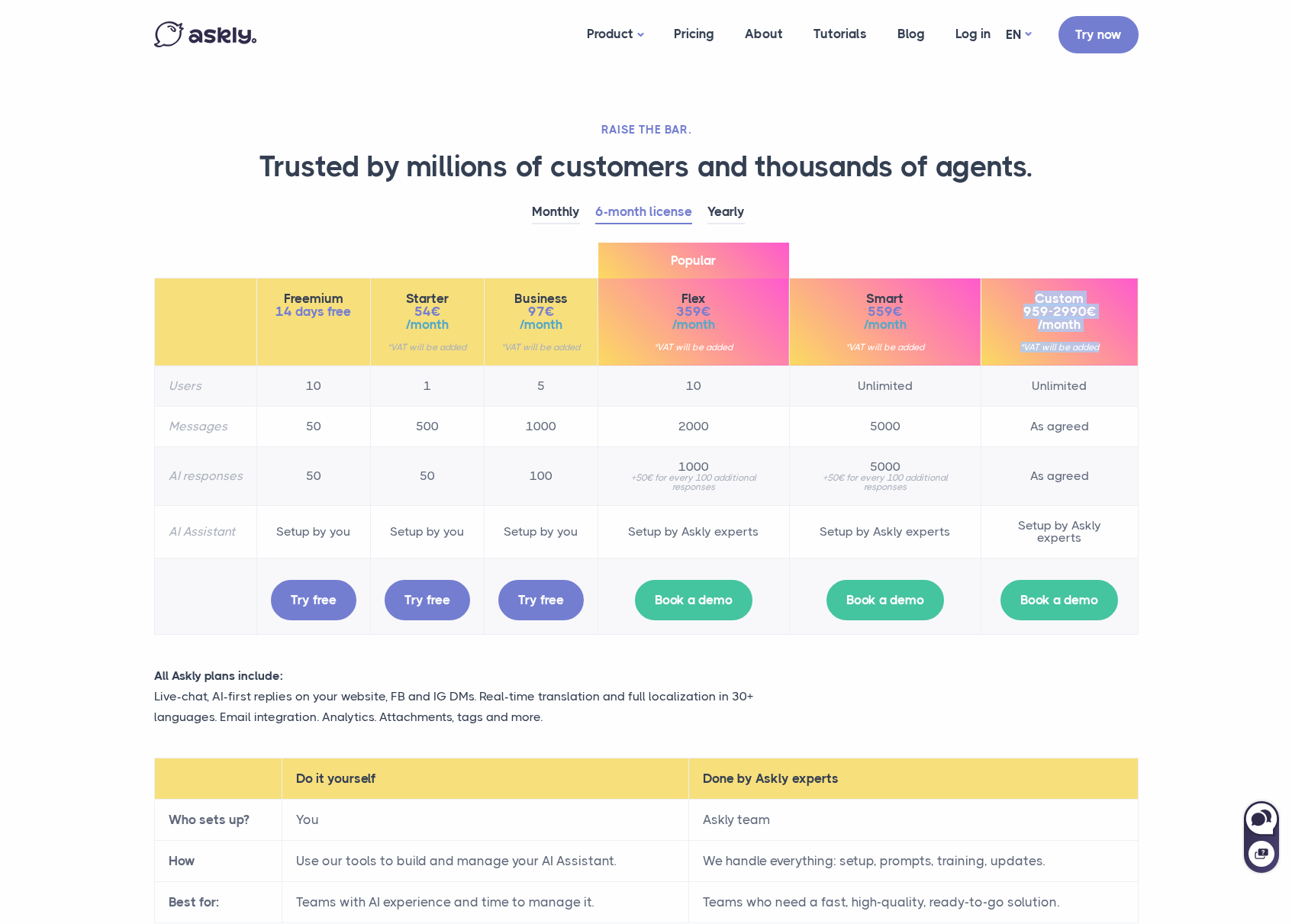
drag, startPoint x: 1109, startPoint y: 351, endPoint x: 1016, endPoint y: 289, distance: 111.8
click at [1016, 289] on th "Custom 959-2990€ /month *VAT will be added" at bounding box center [1059, 321] width 157 height 87
drag, startPoint x: 1016, startPoint y: 289, endPoint x: 1096, endPoint y: 351, distance: 101.2
click at [1096, 351] on th "Custom 959-2990€ /month *VAT will be added" at bounding box center [1059, 321] width 157 height 87
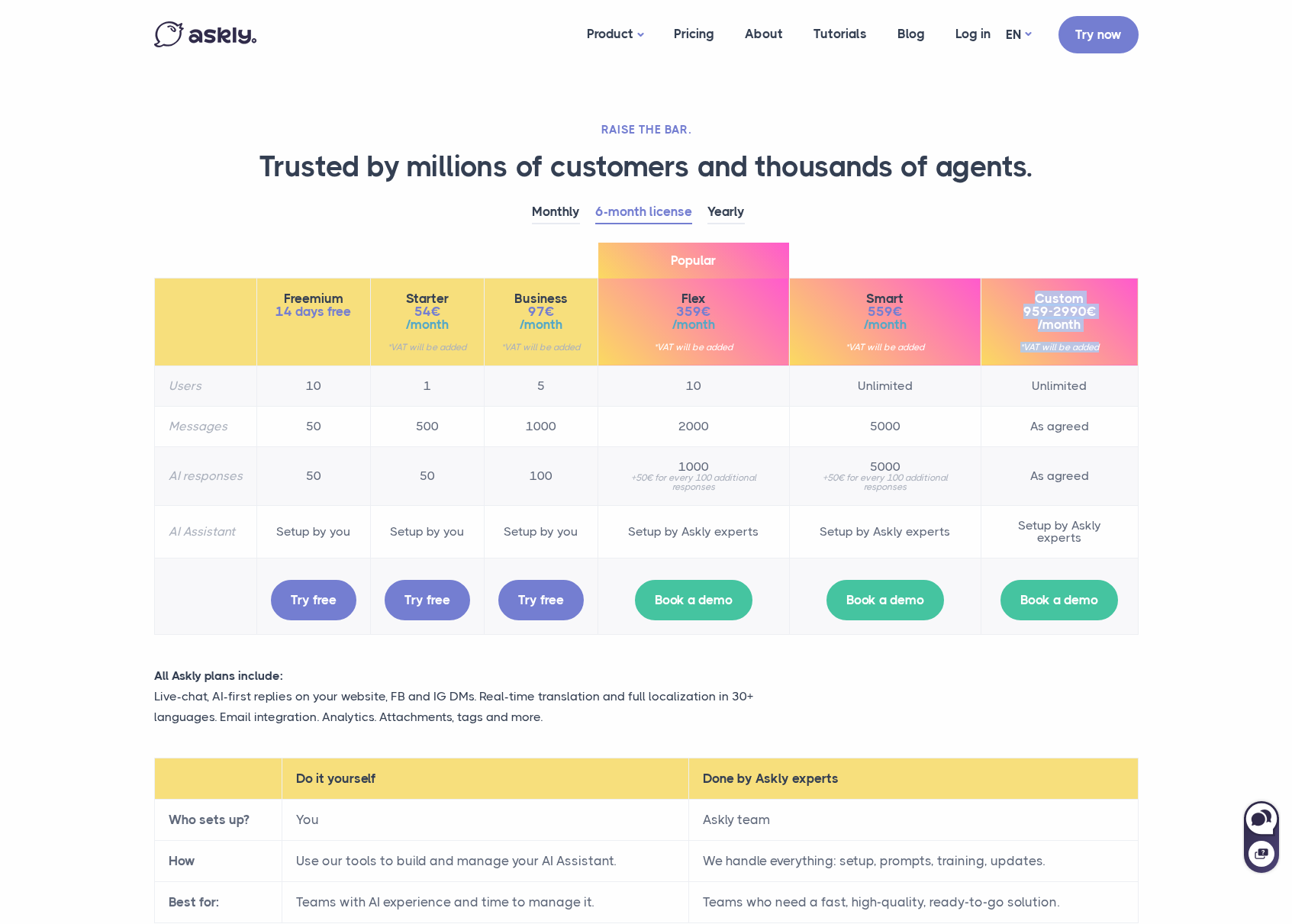
click at [1096, 350] on small "*VAT will be added" at bounding box center [1060, 347] width 129 height 10
click at [577, 218] on link "Monthly" at bounding box center [556, 212] width 48 height 24
click at [626, 88] on link "Live chat" at bounding box center [648, 94] width 153 height 27
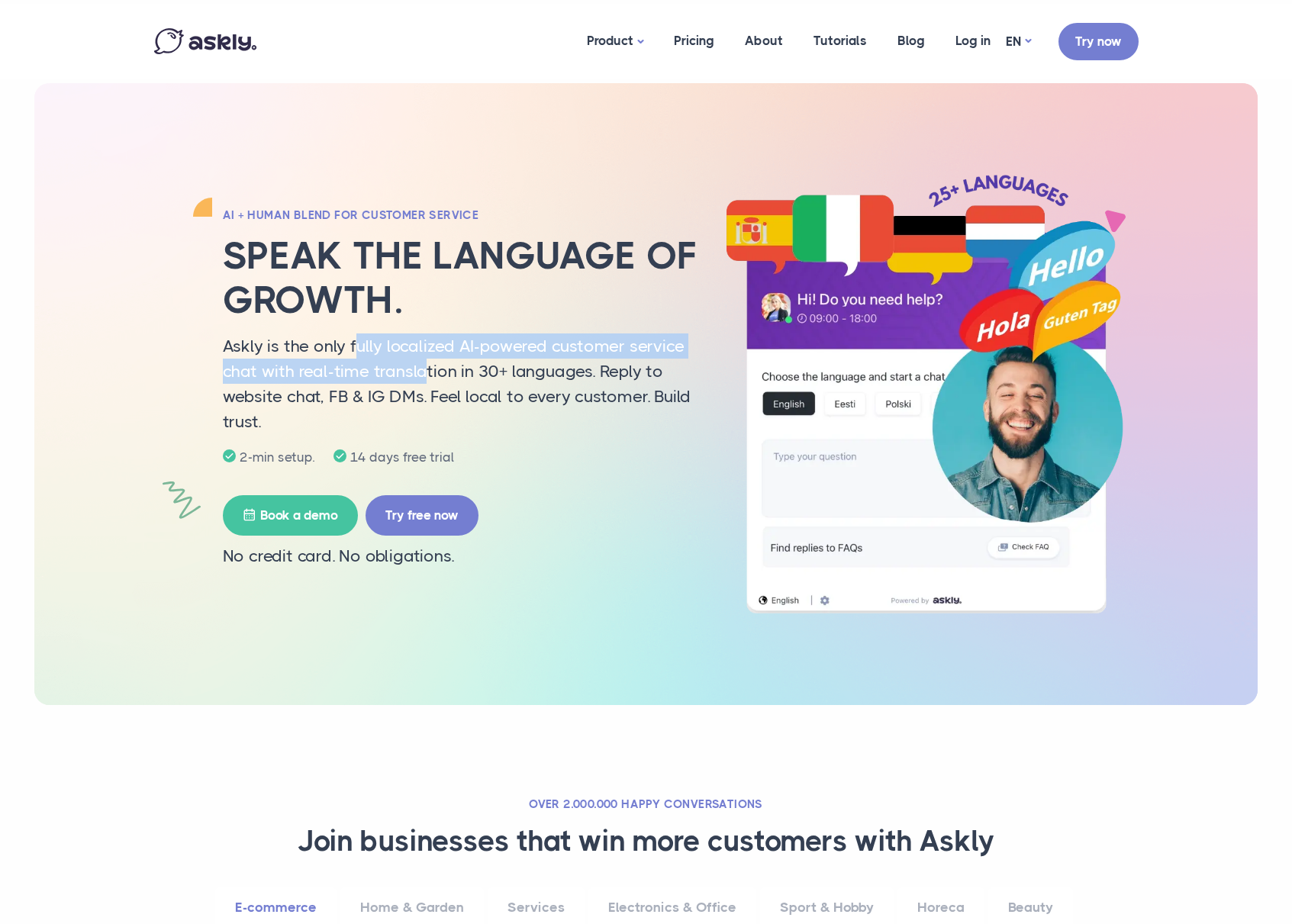
drag, startPoint x: 358, startPoint y: 357, endPoint x: 500, endPoint y: 411, distance: 151.9
click at [500, 411] on p "Askly is the only fully localized AI-powered customer service chat with real-ti…" at bounding box center [463, 383] width 481 height 101
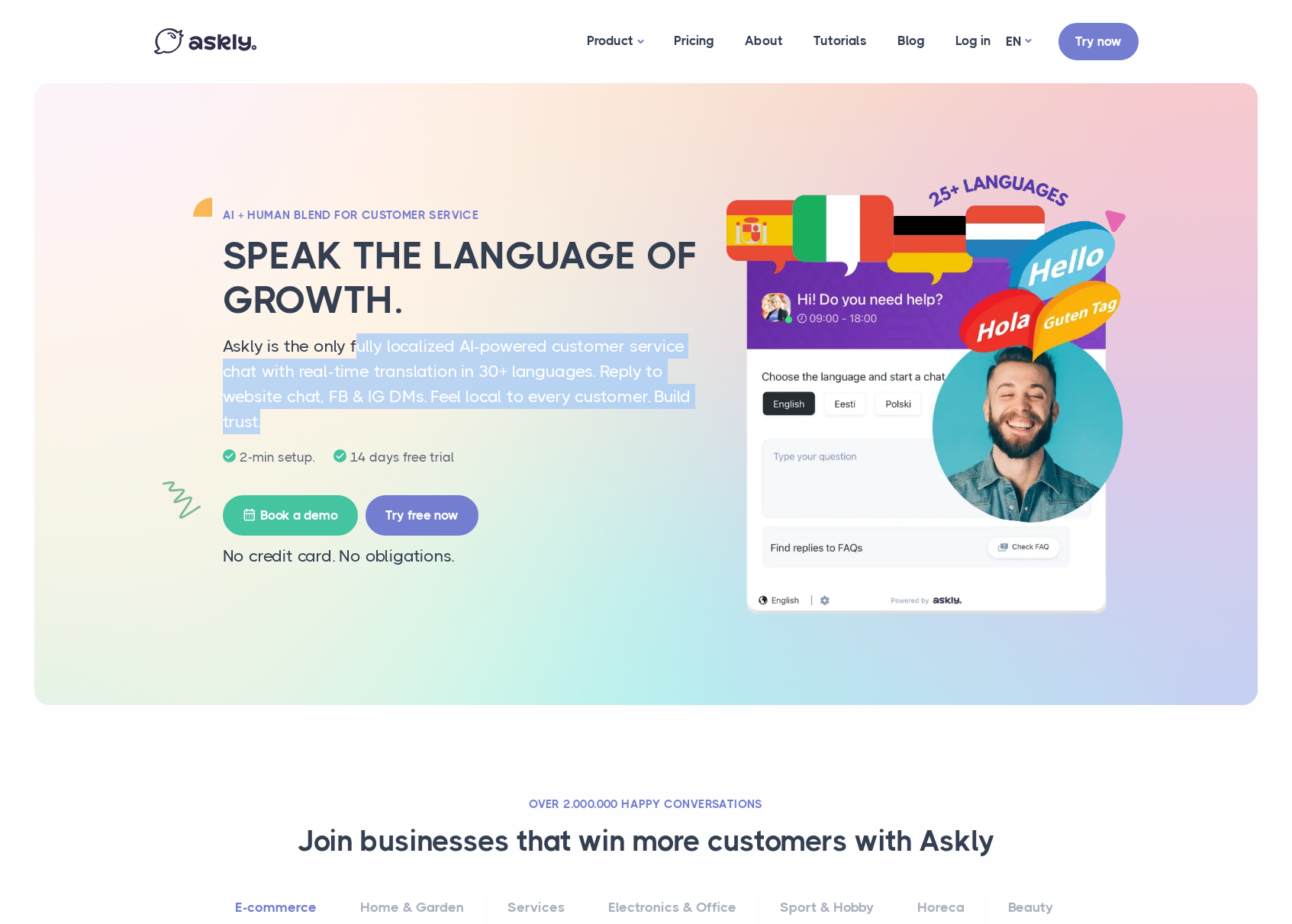
click at [500, 411] on p "Askly is the only fully localized AI-powered customer service chat with real-ti…" at bounding box center [463, 383] width 481 height 101
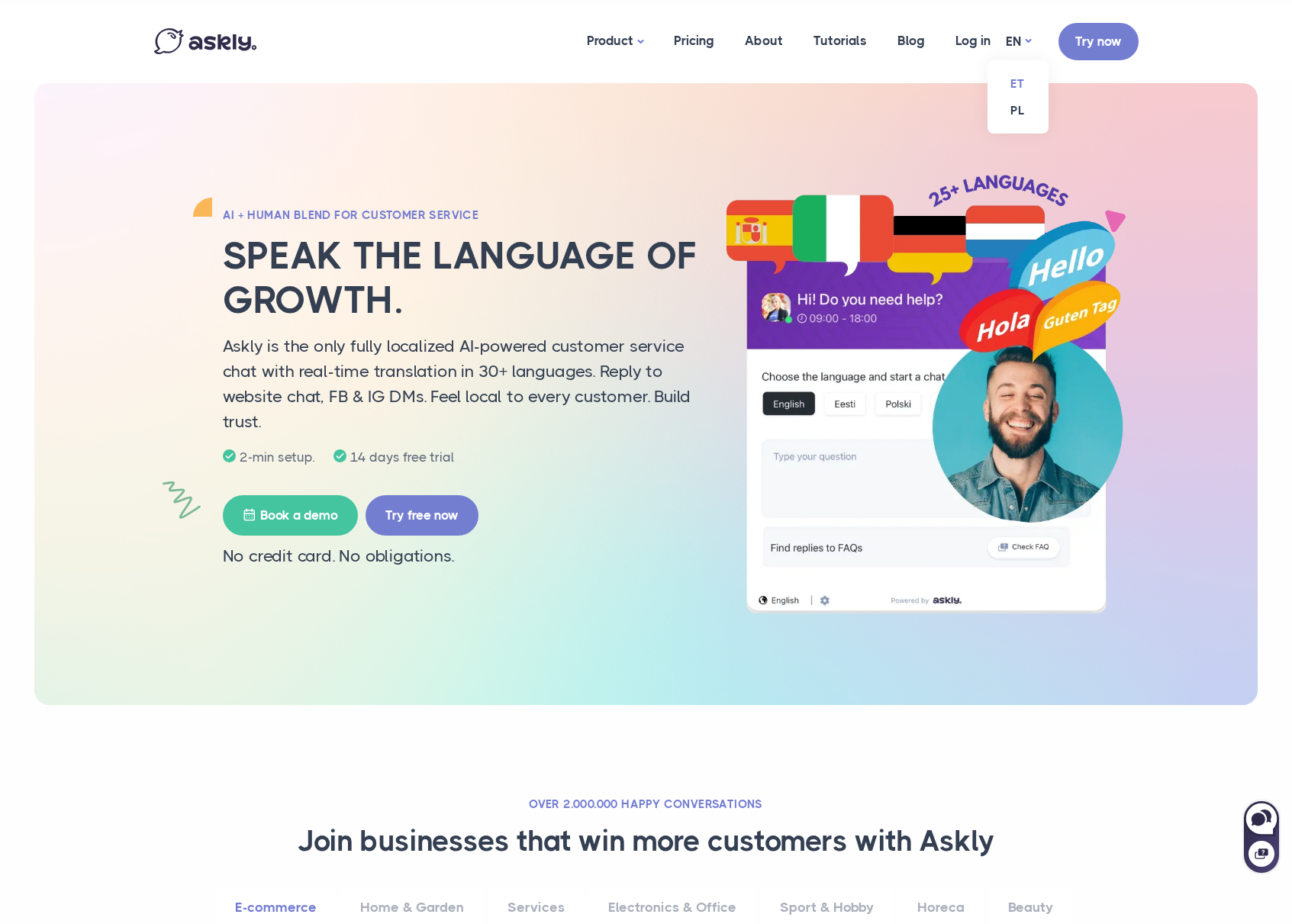
click at [1019, 80] on link "ET" at bounding box center [1018, 83] width 61 height 27
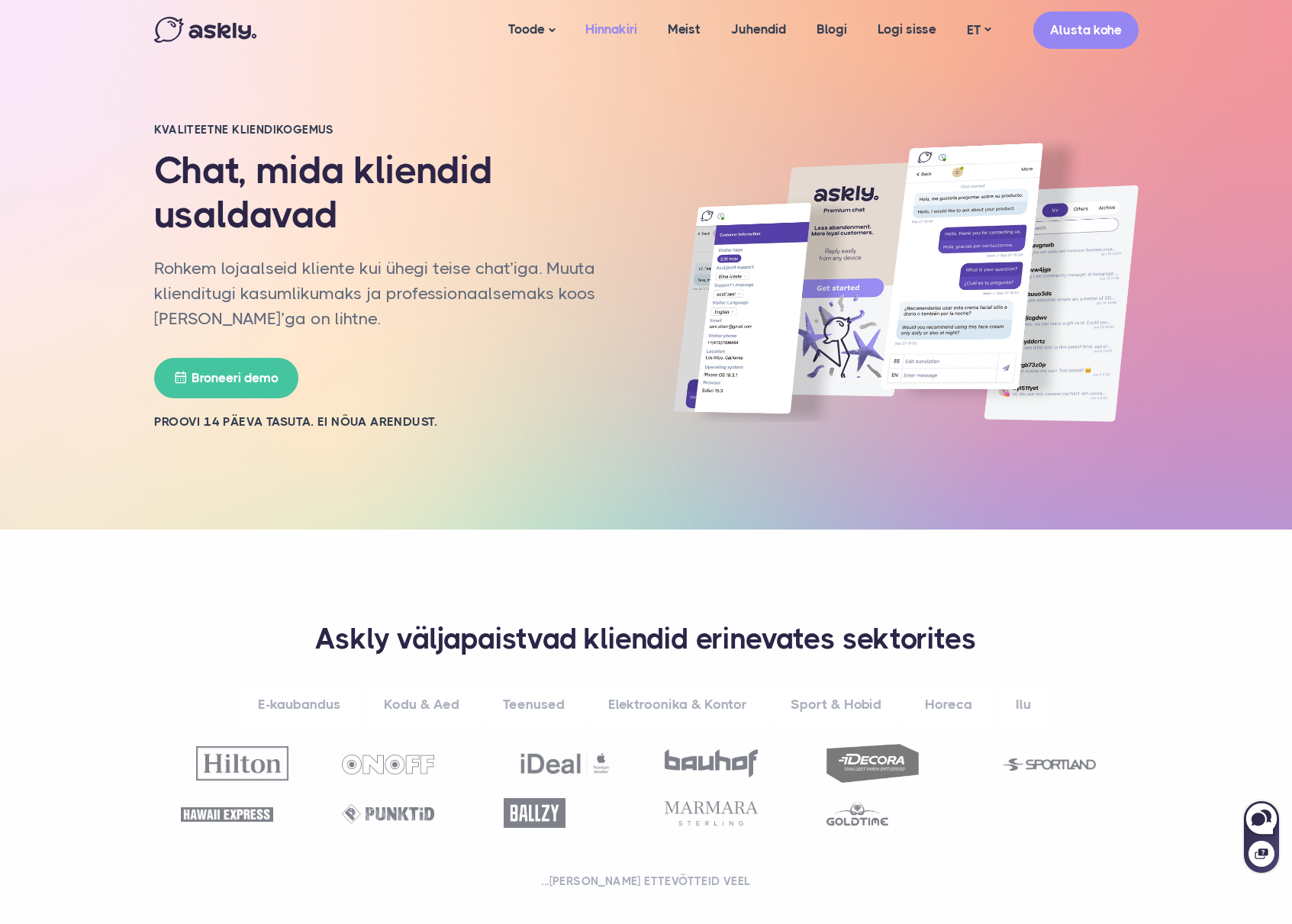
click at [637, 37] on link "Hinnakiri" at bounding box center [611, 29] width 83 height 59
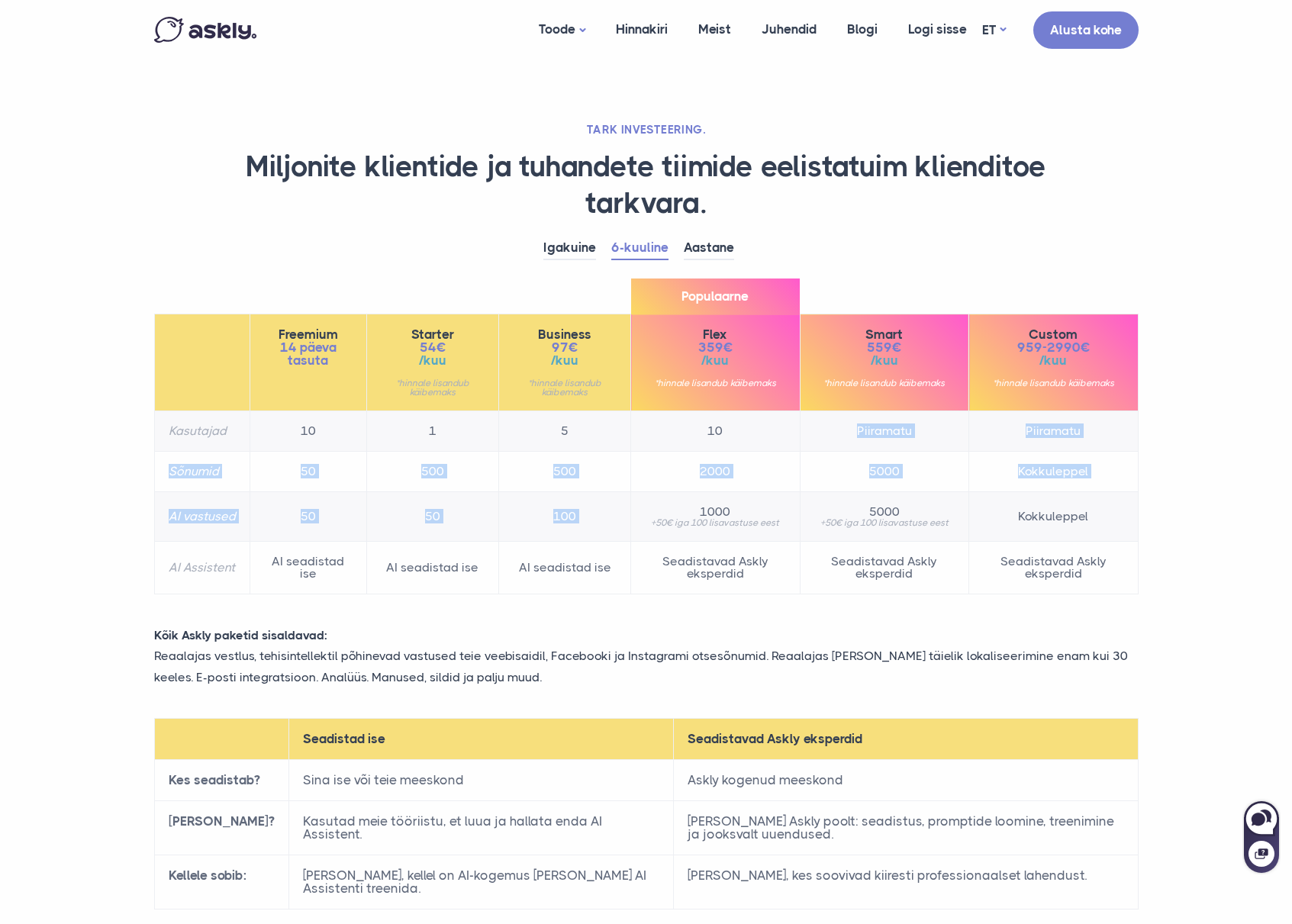
drag, startPoint x: 705, startPoint y: 453, endPoint x: 758, endPoint y: 502, distance: 72.2
click at [758, 502] on tbody "Kasutajad 10 1 5 10 Piiramatu Piiramatu Sõnumid 50 500 500 2000 5000 Kokkuleppe…" at bounding box center [646, 503] width 984 height 183
click at [758, 502] on td "1000 +50€ iga 100 lisavastuse eest" at bounding box center [716, 517] width 169 height 49
click at [580, 255] on link "Igakuine" at bounding box center [569, 249] width 52 height 24
drag, startPoint x: 702, startPoint y: 338, endPoint x: 732, endPoint y: 366, distance: 41.0
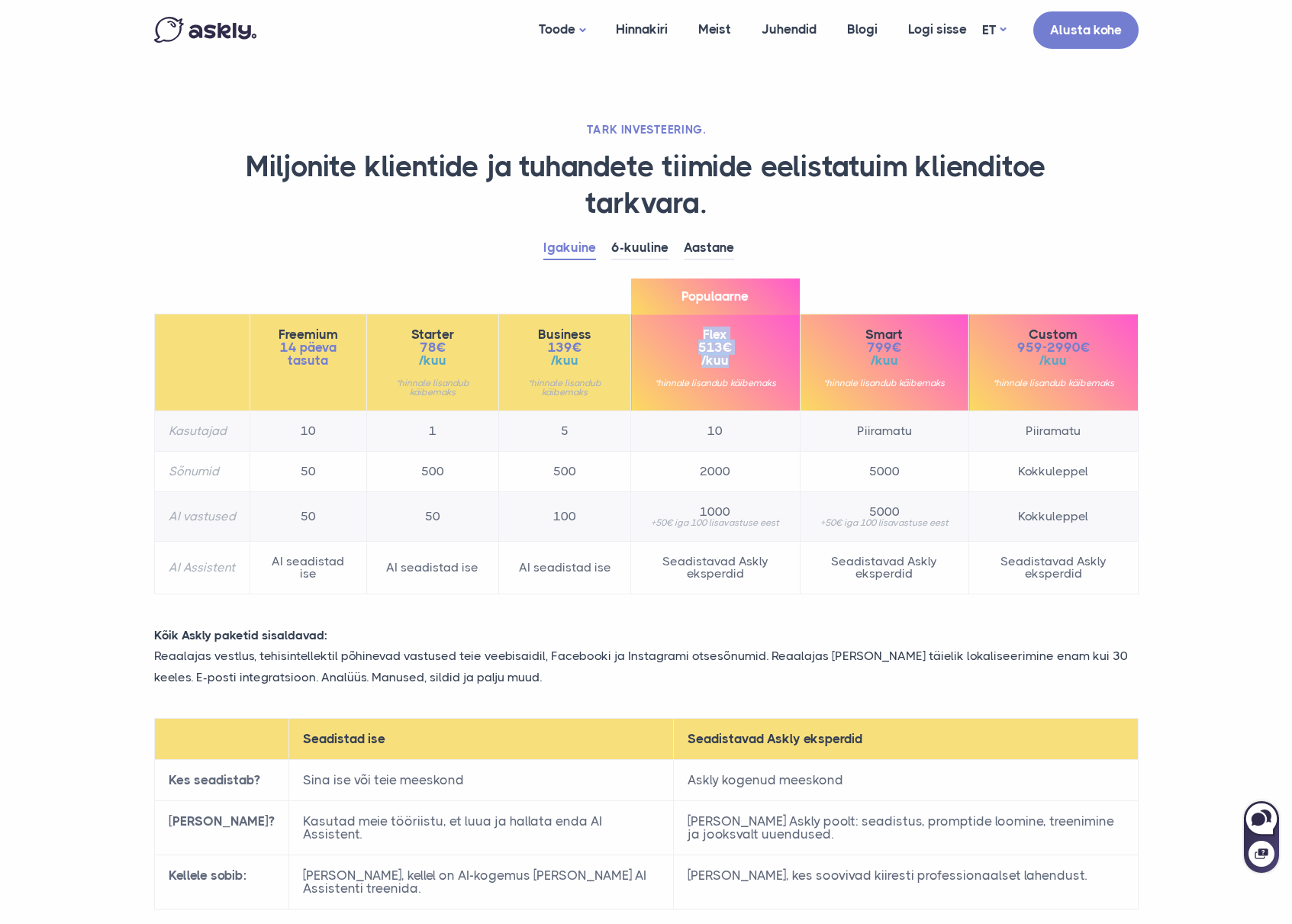
click at [732, 366] on div "Flex 513€ /kuu *hinnale lisandub käibemaks" at bounding box center [715, 358] width 141 height 60
click at [732, 366] on span "/kuu" at bounding box center [715, 360] width 141 height 13
drag, startPoint x: 708, startPoint y: 423, endPoint x: 735, endPoint y: 436, distance: 30.0
click at [734, 436] on td "10" at bounding box center [716, 431] width 169 height 41
click at [735, 436] on td "10" at bounding box center [716, 431] width 169 height 41
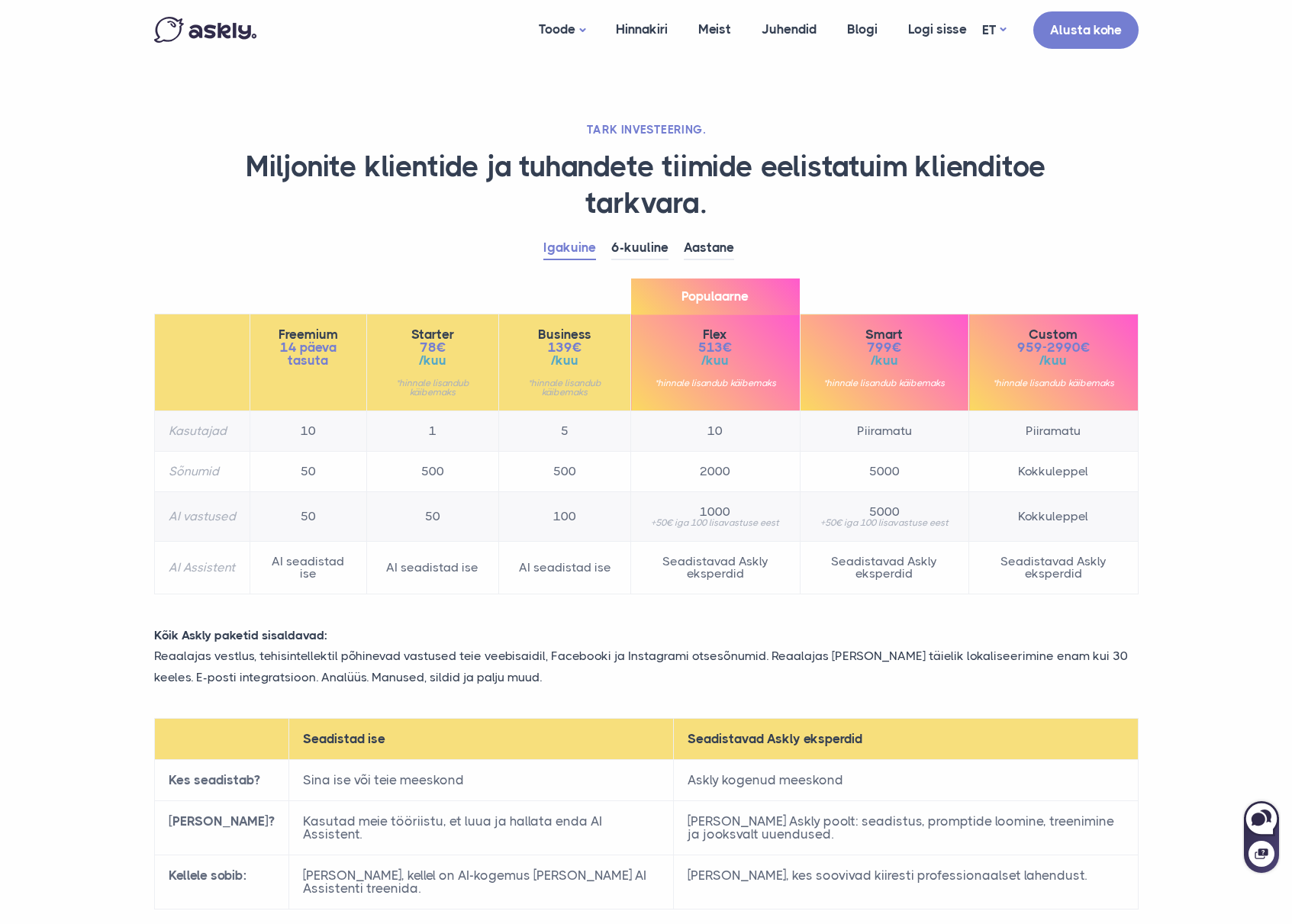
drag, startPoint x: 770, startPoint y: 374, endPoint x: 641, endPoint y: 379, distance: 129.1
click at [641, 379] on th "Populaarne Flex 513€ /kuu *hinnale lisandub käibemaks" at bounding box center [716, 363] width 169 height 97
drag, startPoint x: 680, startPoint y: 498, endPoint x: 787, endPoint y: 529, distance: 111.4
click at [787, 529] on td "1000 +50€ iga 100 lisavastuse eest" at bounding box center [716, 517] width 169 height 49
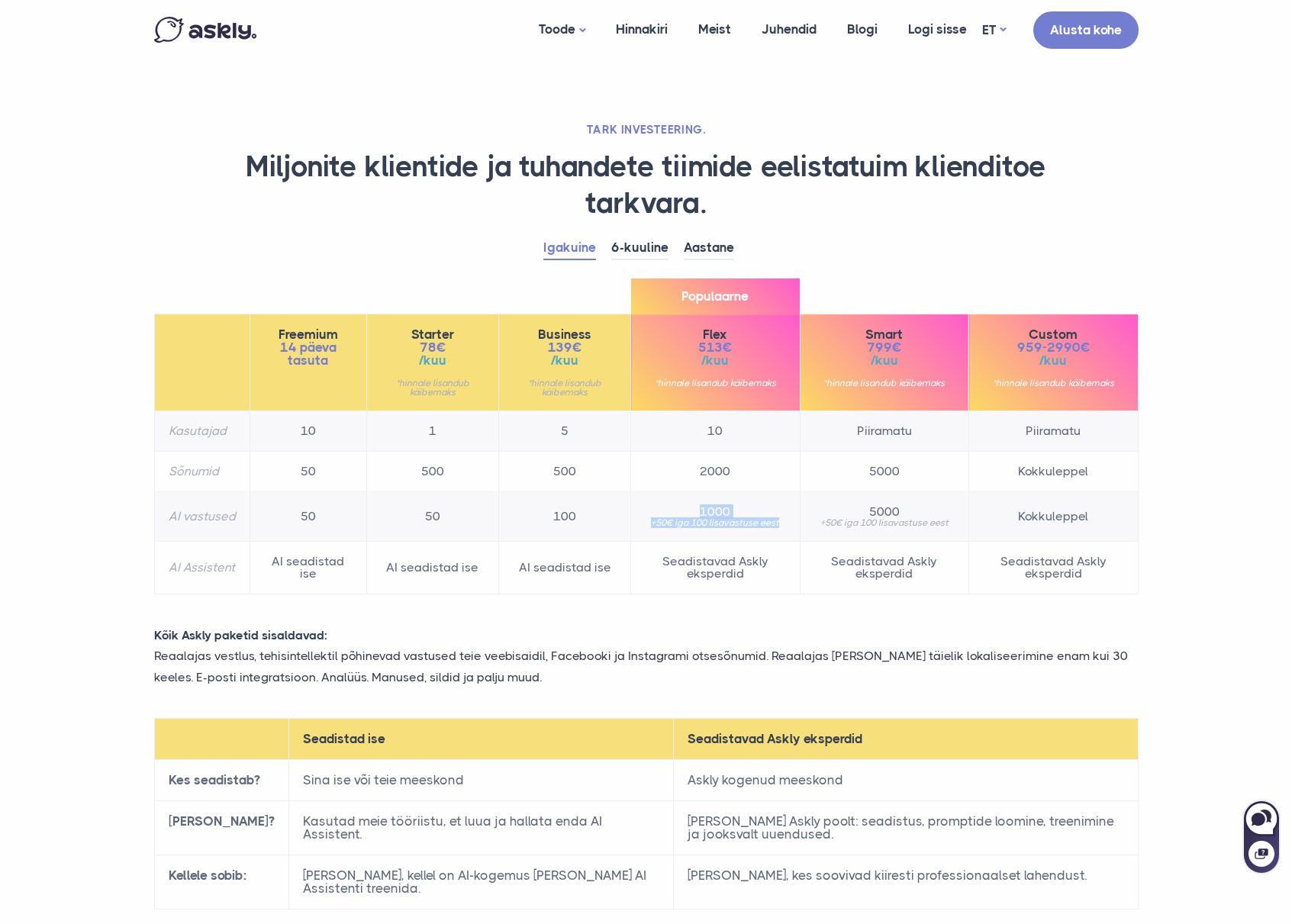
click at [787, 529] on td "1000 +50€ iga 100 lisavastuse eest" at bounding box center [716, 517] width 169 height 49
drag, startPoint x: 787, startPoint y: 529, endPoint x: 679, endPoint y: 514, distance: 109.0
click at [679, 514] on td "1000 +50€ iga 100 lisavastuse eest" at bounding box center [716, 517] width 169 height 49
click at [679, 514] on span "1000" at bounding box center [715, 511] width 141 height 12
drag, startPoint x: 679, startPoint y: 514, endPoint x: 793, endPoint y: 522, distance: 114.3
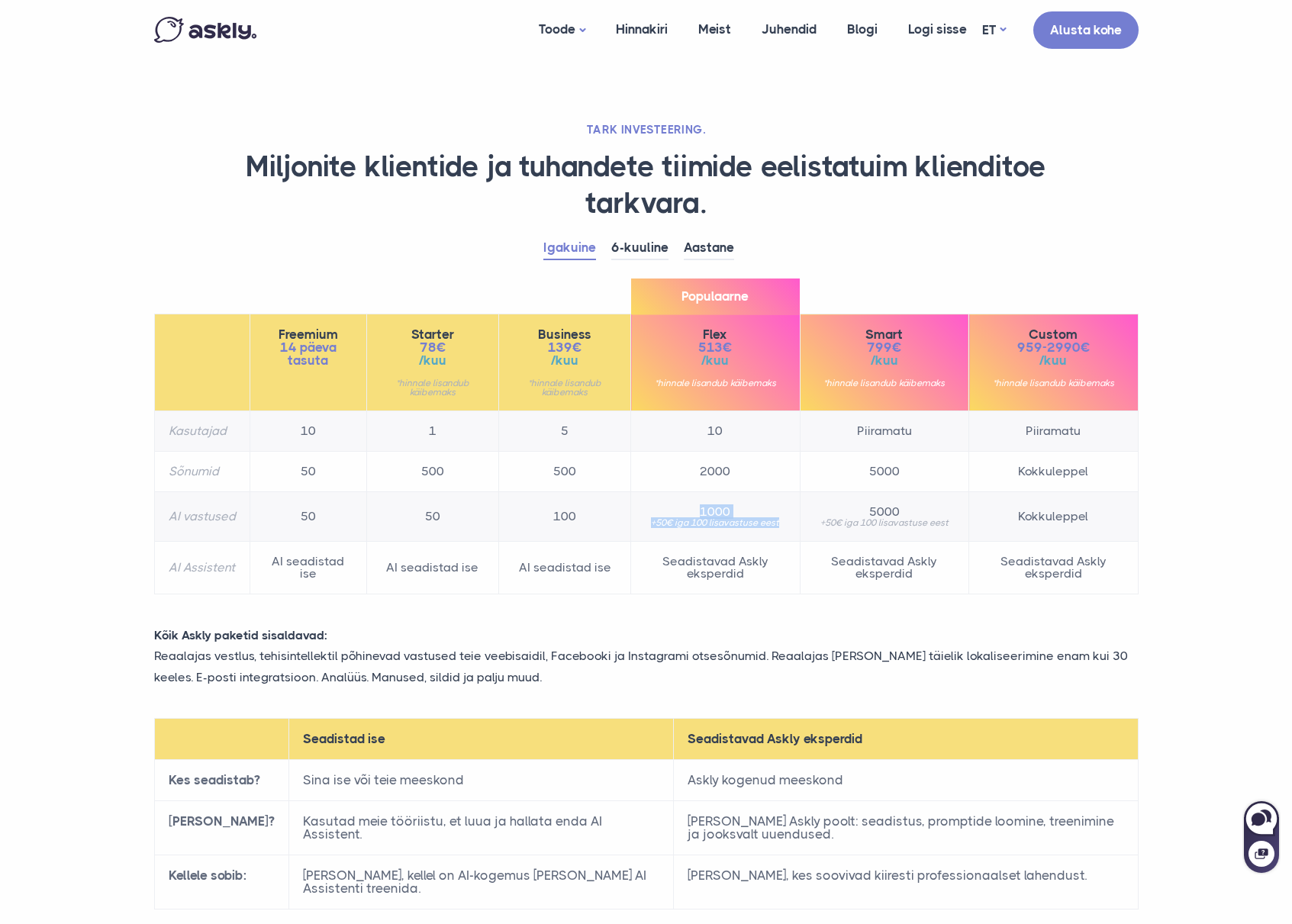
click at [793, 522] on td "1000 +50€ iga 100 lisavastuse eest" at bounding box center [716, 517] width 169 height 49
drag, startPoint x: 717, startPoint y: 577, endPoint x: 747, endPoint y: 581, distance: 30.3
click at [747, 581] on td "Seadistavad Askly eksperdid" at bounding box center [716, 568] width 169 height 52
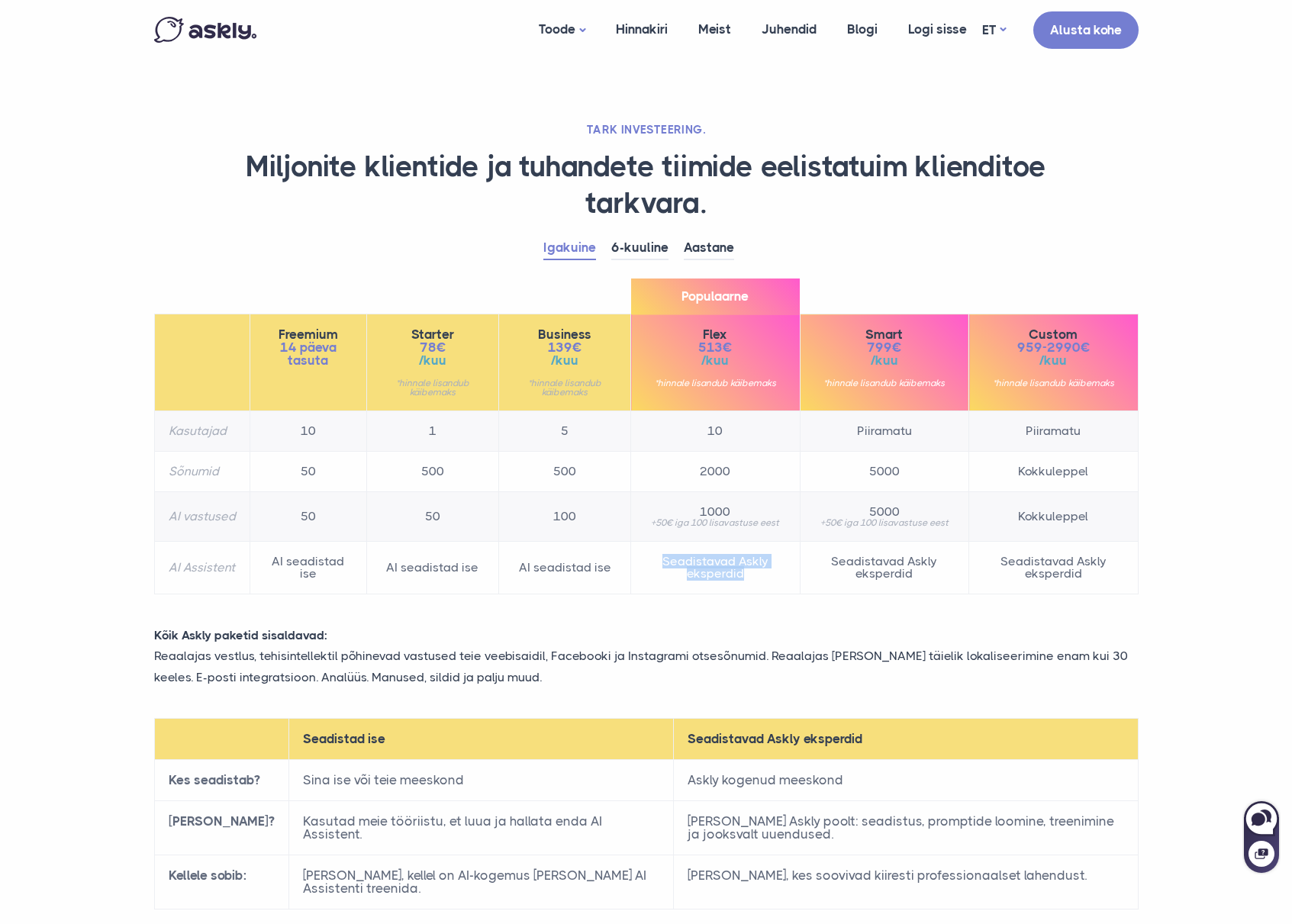
drag, startPoint x: 745, startPoint y: 580, endPoint x: 663, endPoint y: 562, distance: 84.0
click at [663, 562] on td "Seadistavad Askly eksperdid" at bounding box center [716, 568] width 169 height 52
drag, startPoint x: 730, startPoint y: 573, endPoint x: 756, endPoint y: 578, distance: 26.5
click at [756, 578] on td "Seadistavad Askly eksperdid" at bounding box center [716, 568] width 169 height 52
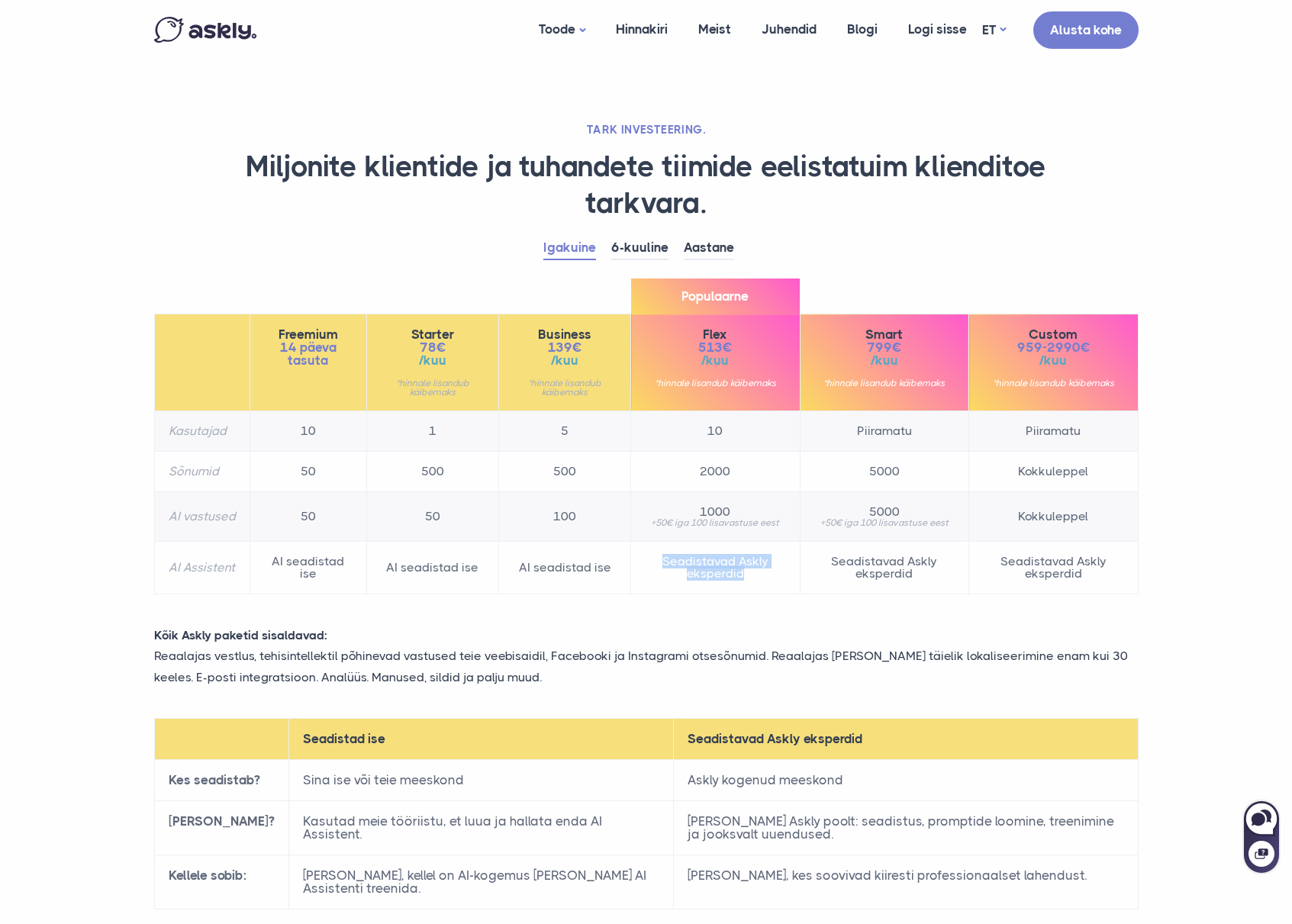
click at [756, 578] on td "Seadistavad Askly eksperdid" at bounding box center [716, 568] width 169 height 52
drag, startPoint x: 763, startPoint y: 588, endPoint x: 677, endPoint y: 575, distance: 87.0
click at [677, 575] on td "Seadistavad Askly eksperdid" at bounding box center [716, 568] width 169 height 52
click at [676, 574] on td "Seadistavad Askly eksperdid" at bounding box center [716, 568] width 169 height 52
drag, startPoint x: 852, startPoint y: 519, endPoint x: 949, endPoint y: 522, distance: 97.0
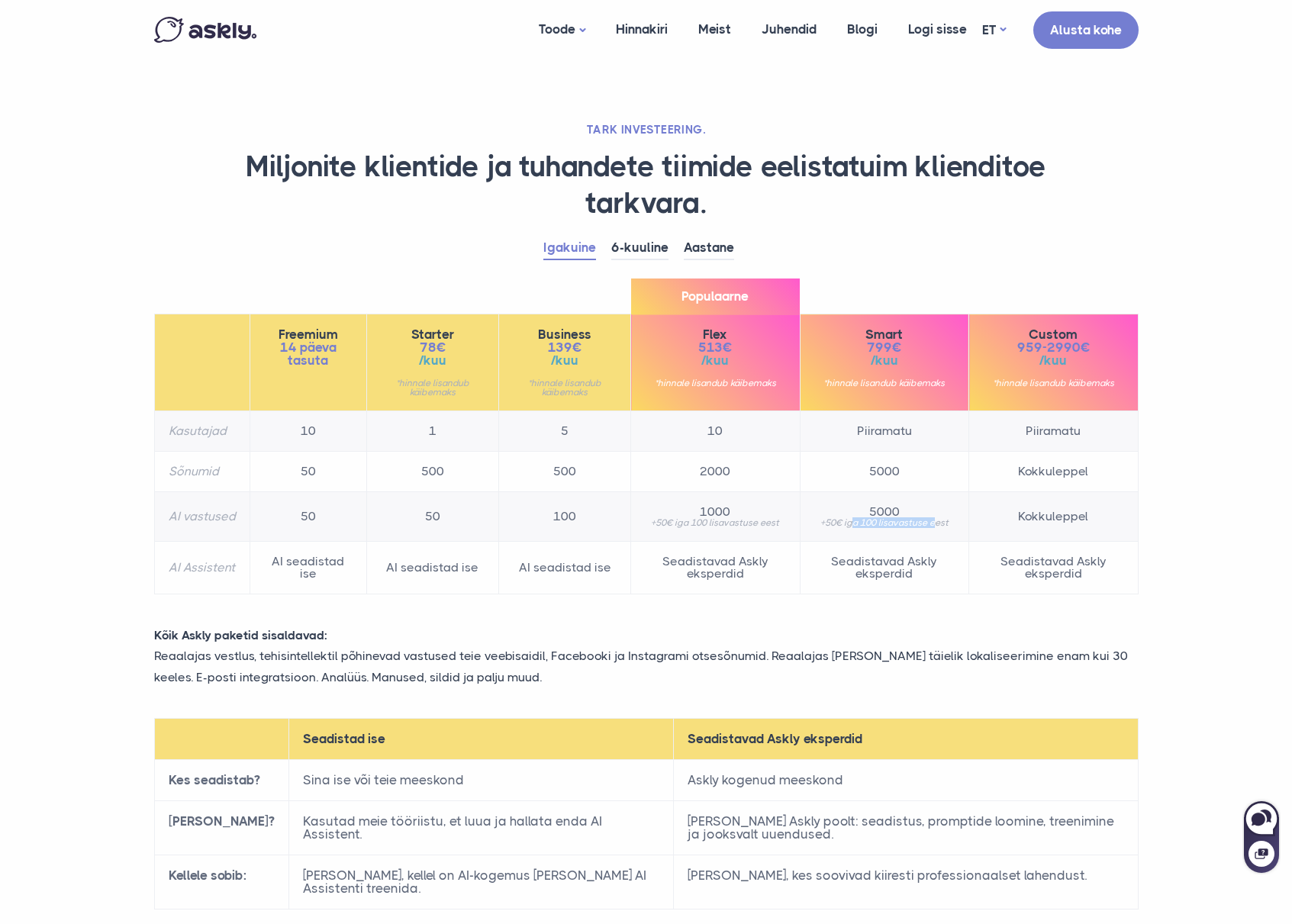
click at [945, 522] on small "+50€ iga 100 lisavastuse eest" at bounding box center [884, 523] width 141 height 10
click at [949, 522] on small "+50€ iga 100 lisavastuse eest" at bounding box center [884, 523] width 141 height 10
drag, startPoint x: 919, startPoint y: 468, endPoint x: 877, endPoint y: 470, distance: 42.0
click at [877, 470] on td "5000" at bounding box center [884, 472] width 169 height 41
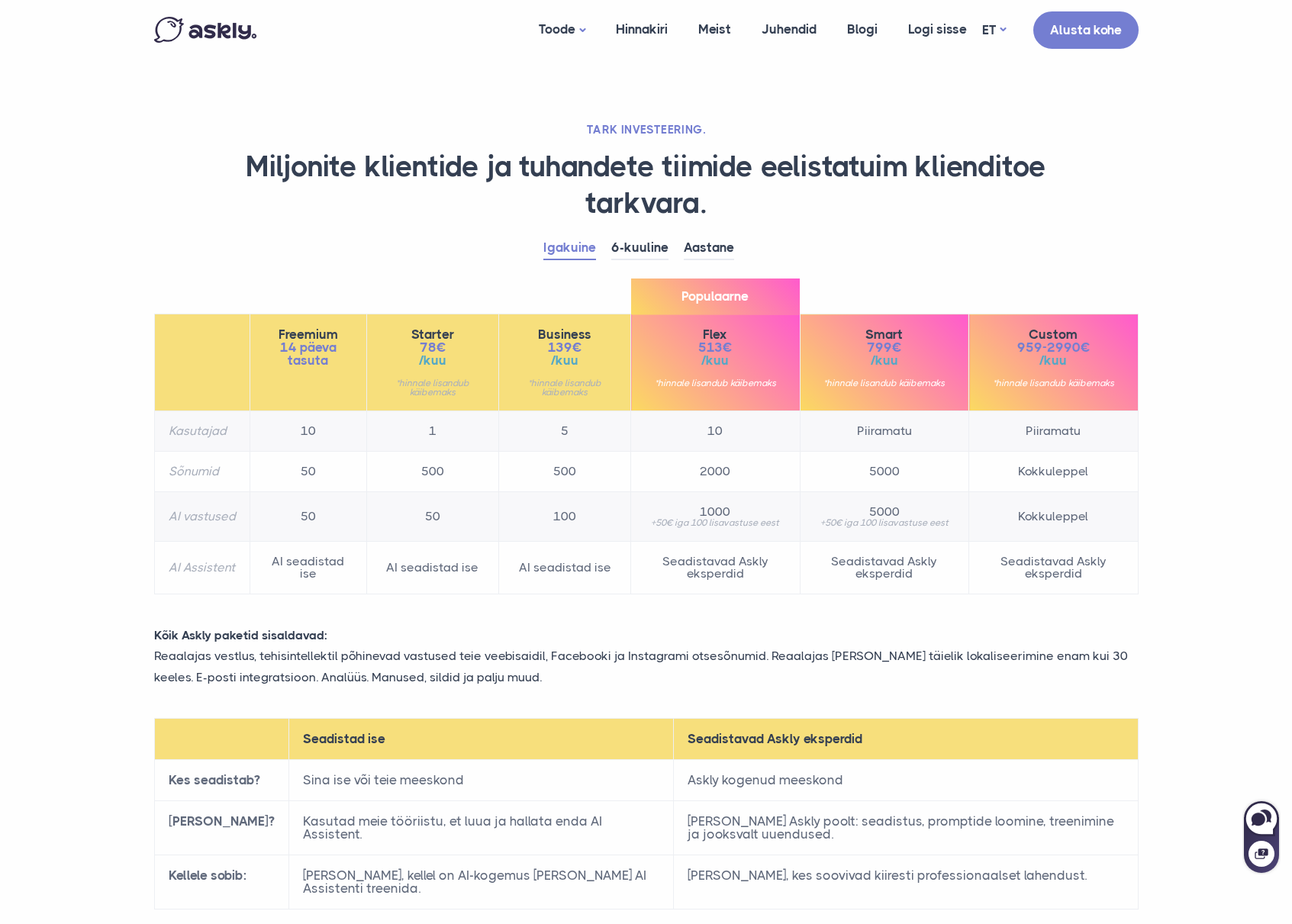
click at [753, 468] on td "2000" at bounding box center [716, 472] width 169 height 41
click at [712, 468] on td "2000" at bounding box center [716, 472] width 169 height 41
click at [712, 467] on td "2000" at bounding box center [716, 472] width 169 height 41
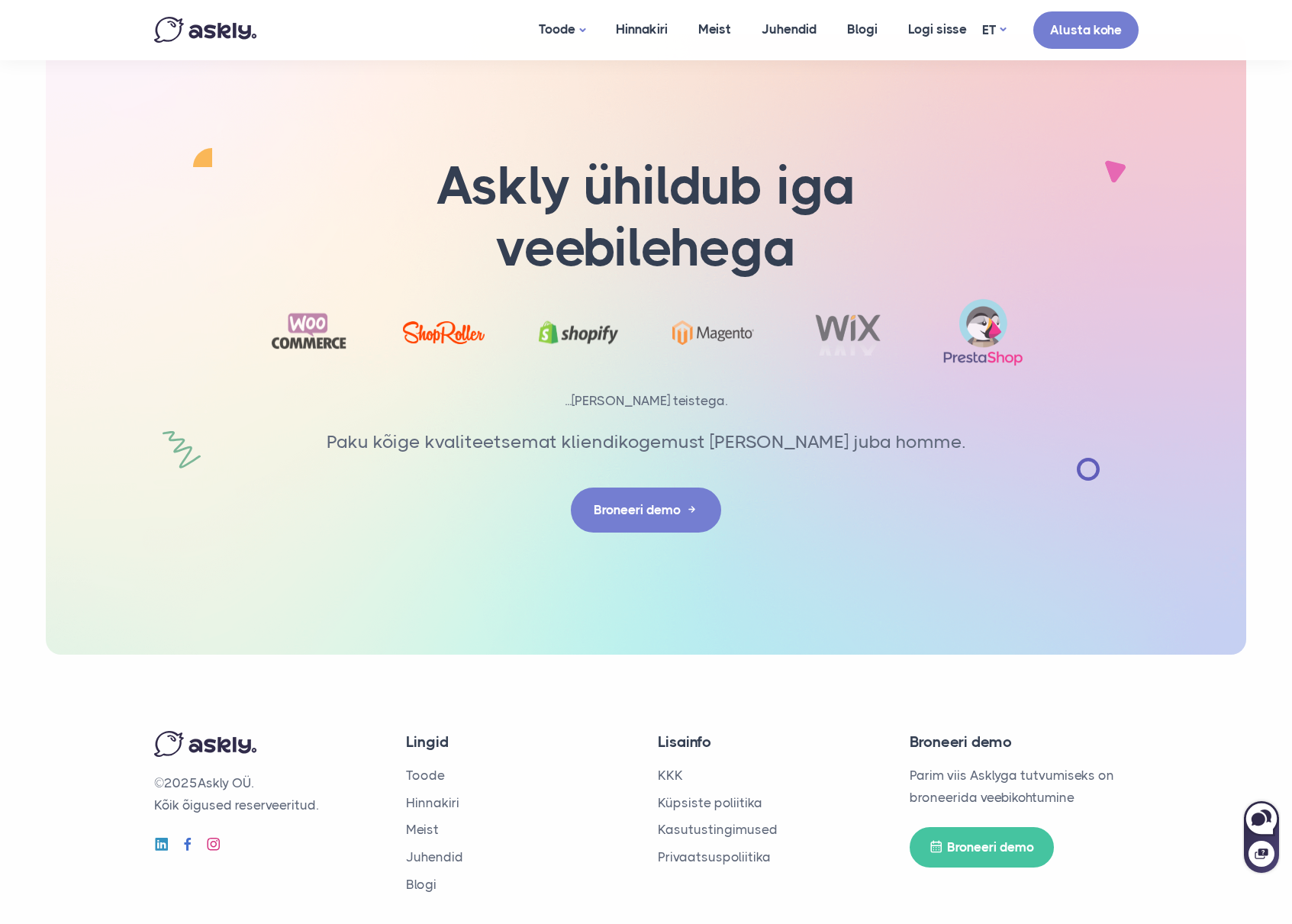
scroll to position [2299, 0]
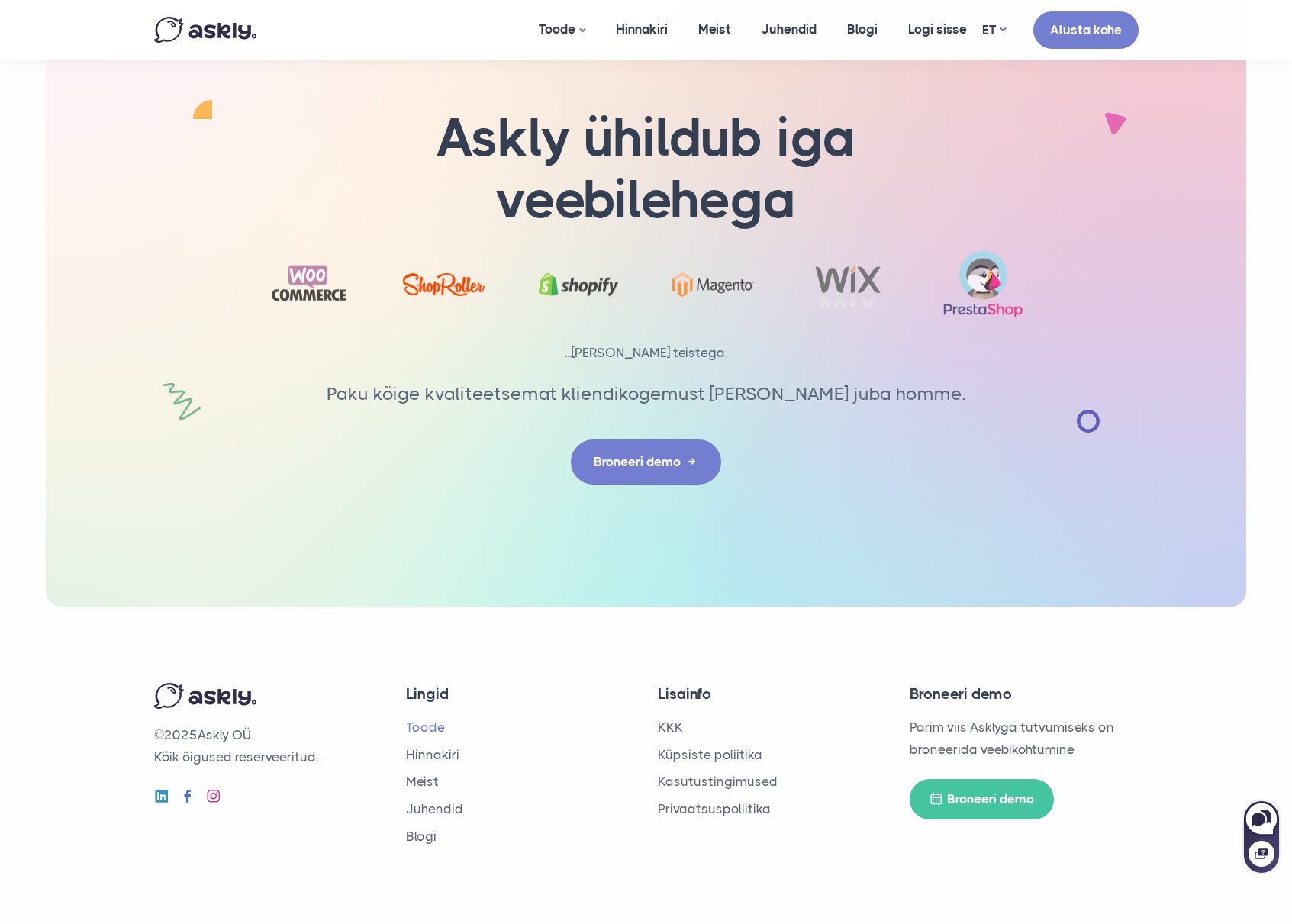
click at [415, 732] on link "Toode" at bounding box center [425, 727] width 39 height 15
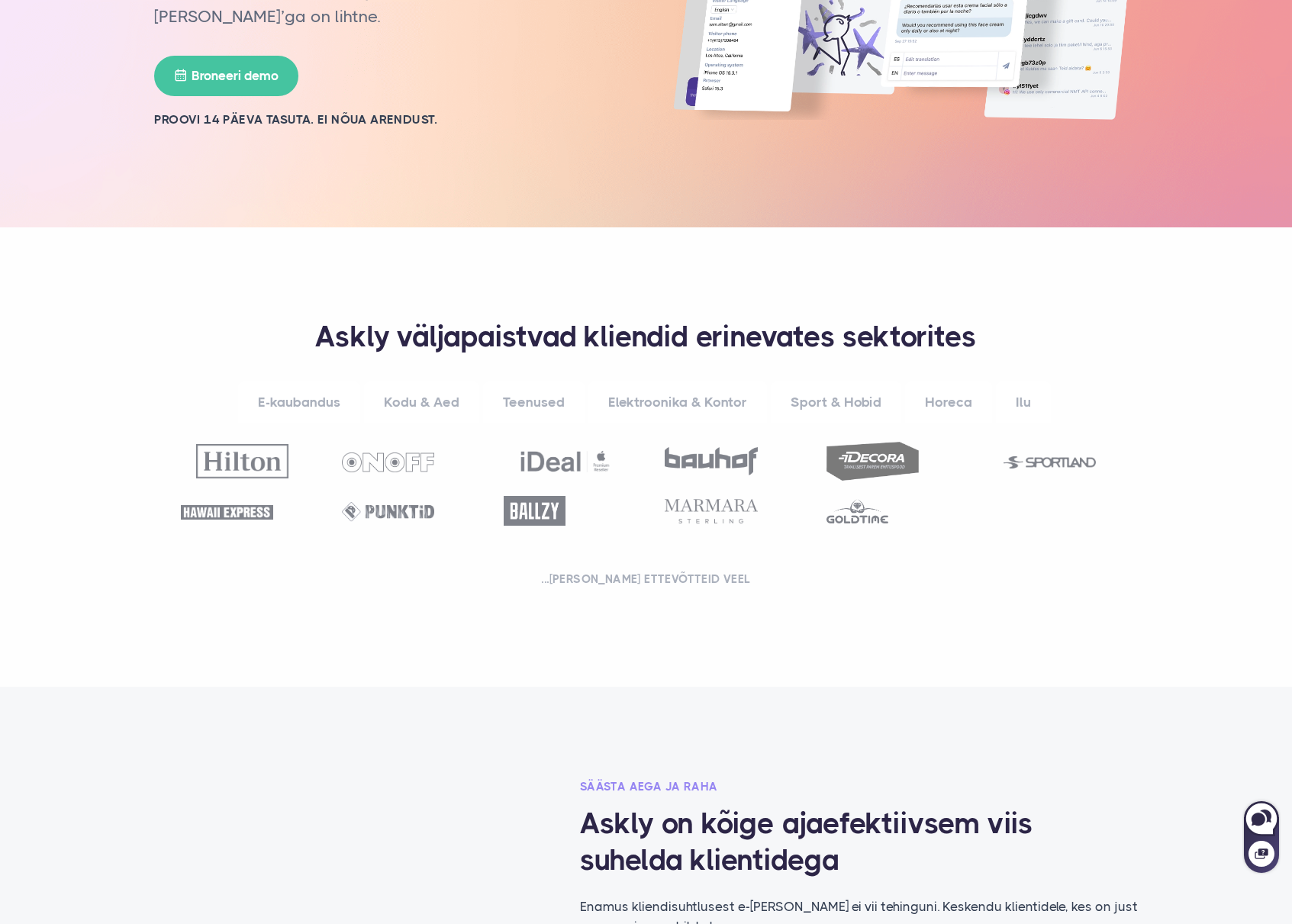
scroll to position [323, 0]
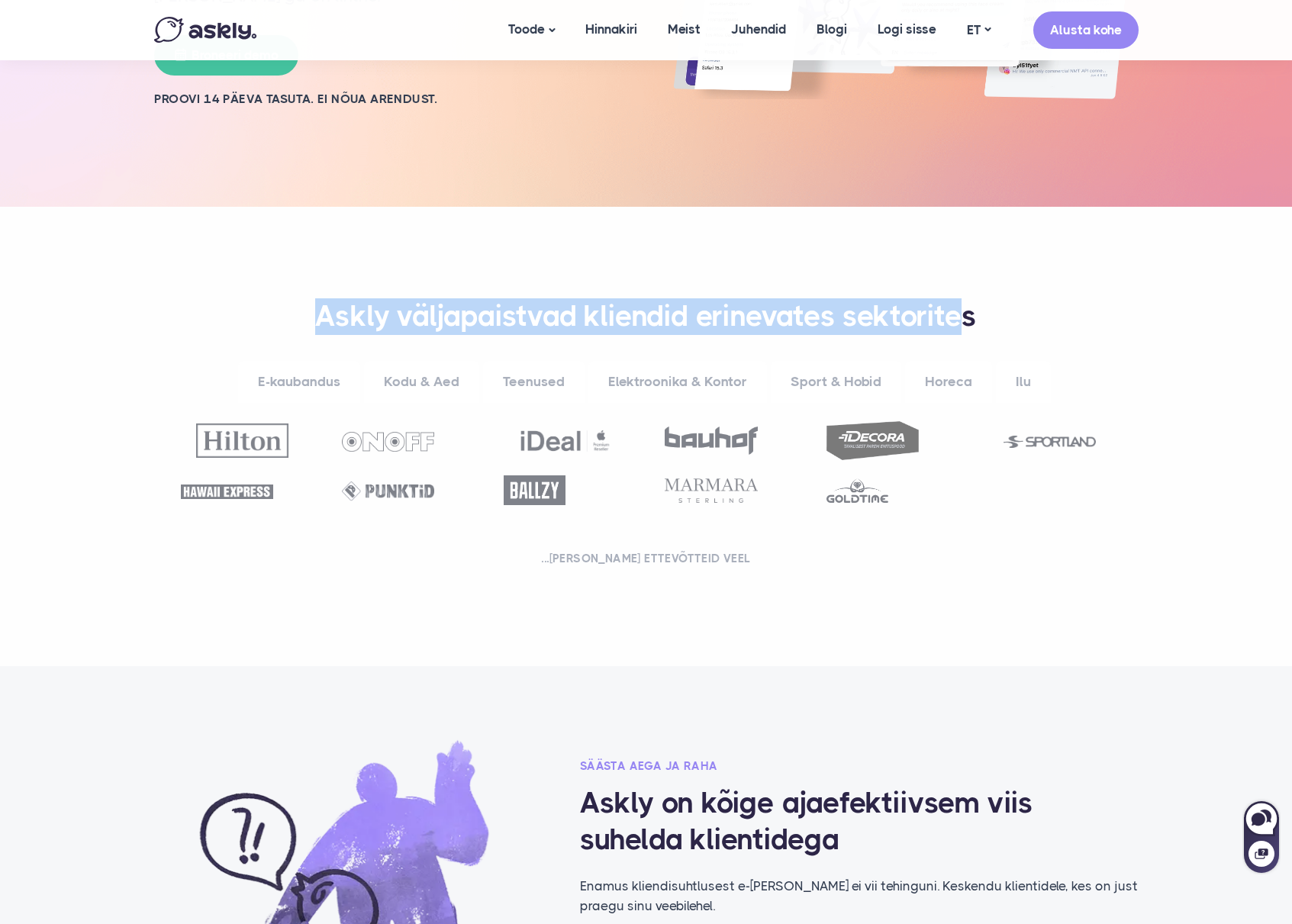
drag, startPoint x: 303, startPoint y: 321, endPoint x: 980, endPoint y: 313, distance: 677.0
click at [976, 313] on h3 "Askly väljapaistvad kliendid erinevates sektorites" at bounding box center [646, 316] width 946 height 37
click at [980, 313] on h3 "Askly väljapaistvad kliendid erinevates sektorites" at bounding box center [646, 316] width 946 height 37
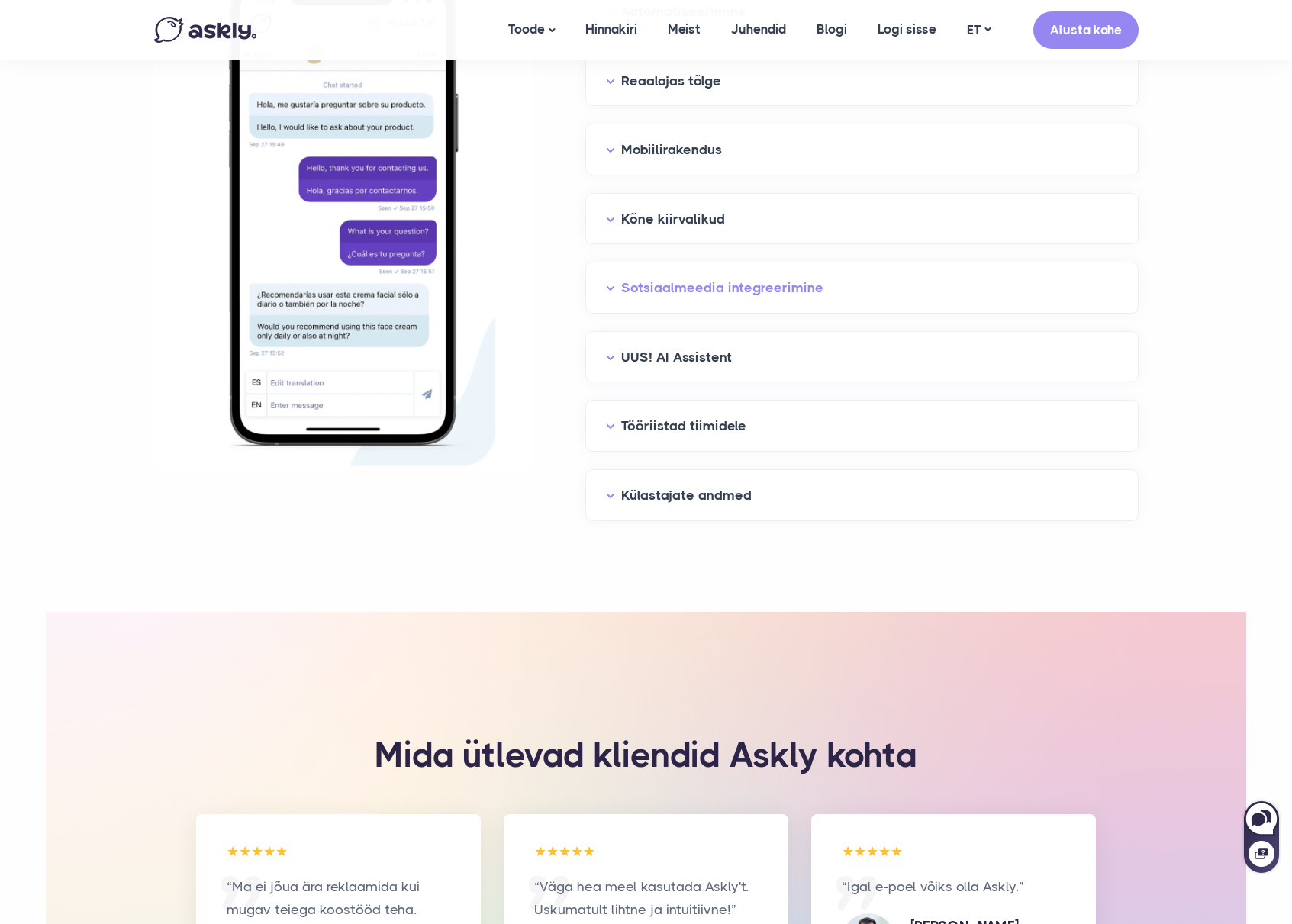
scroll to position [1746, 0]
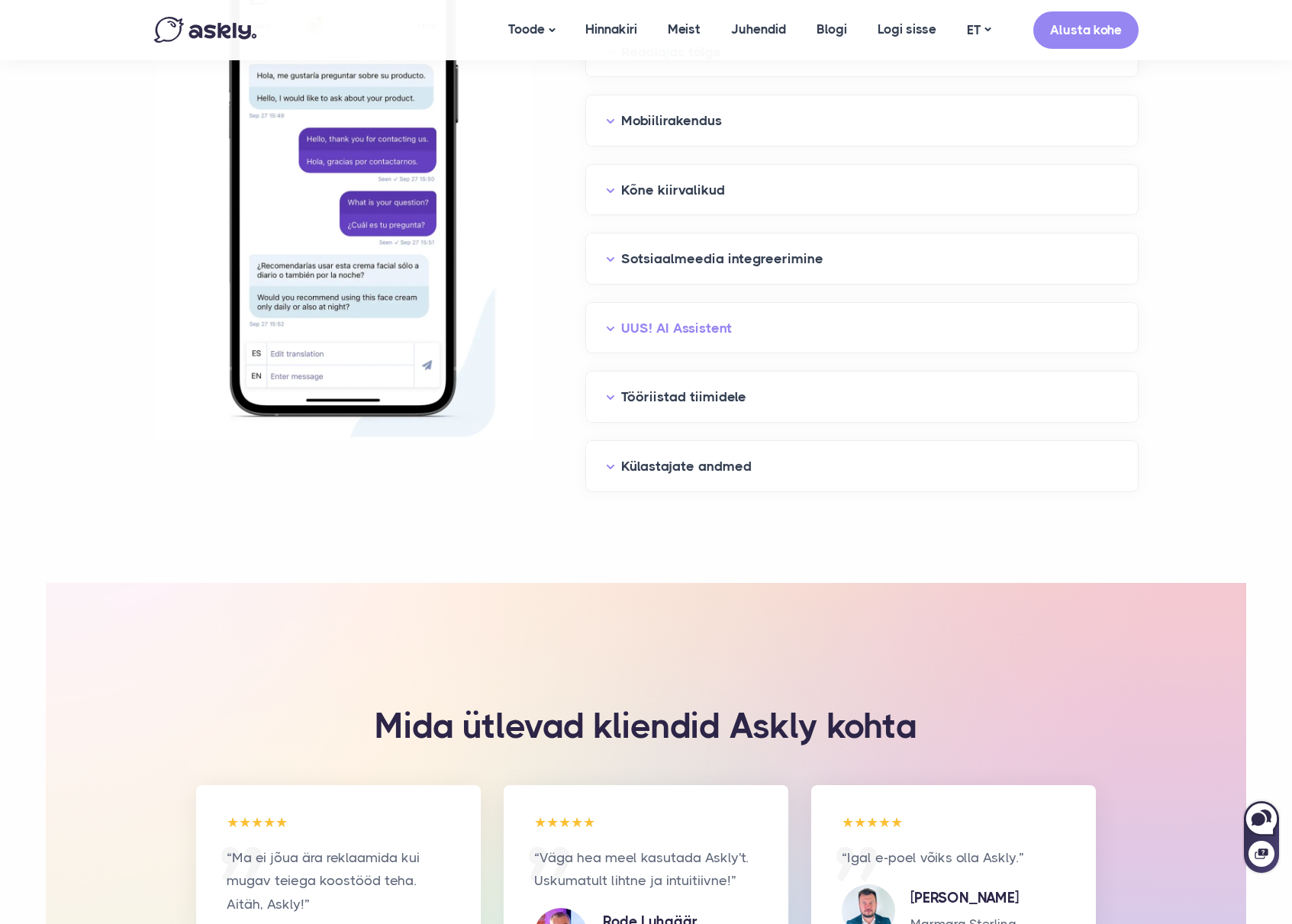
click at [721, 337] on button "UUS! AI Assistent" at bounding box center [862, 328] width 512 height 24
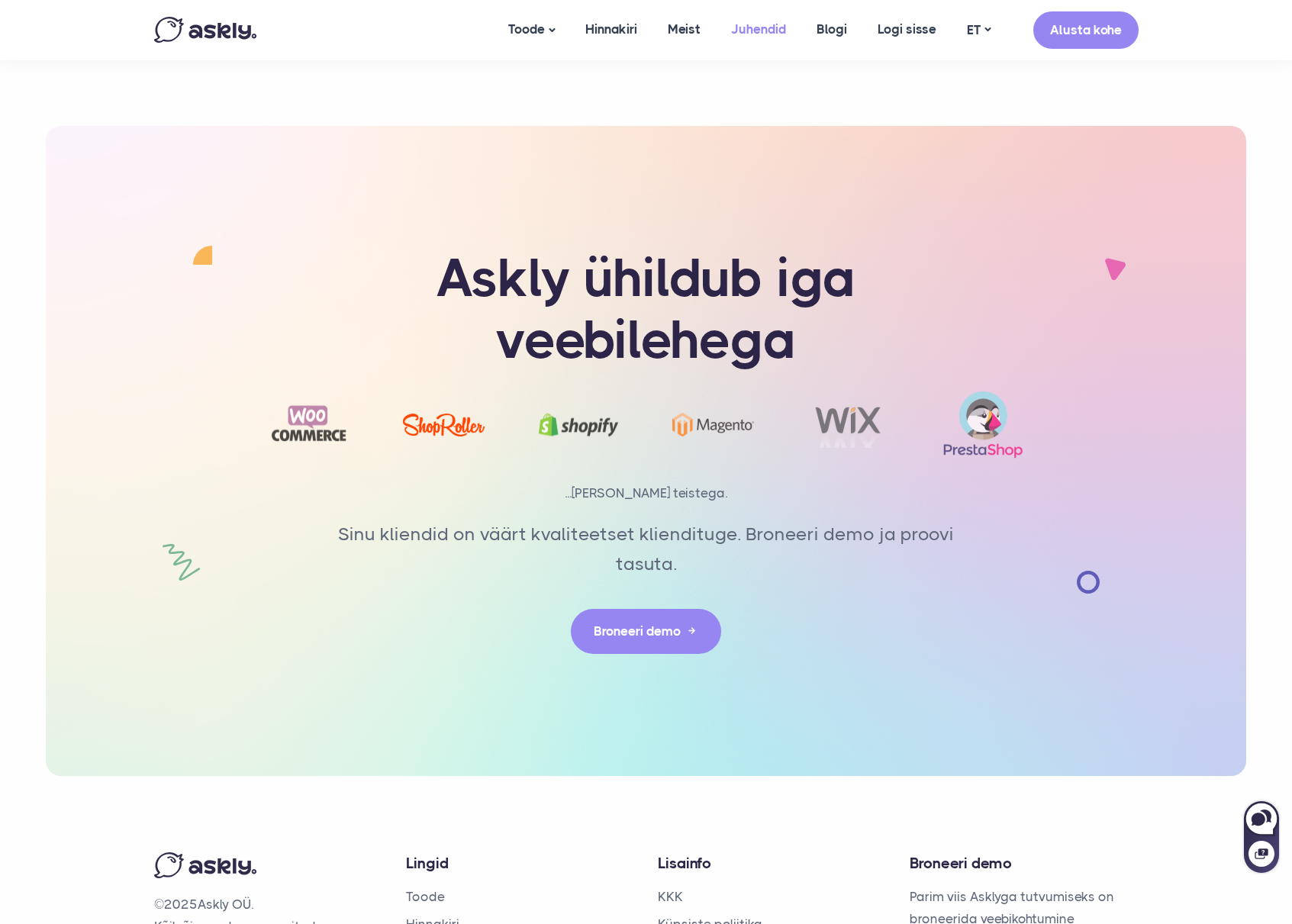
scroll to position [4571, 0]
